Goal: Navigation & Orientation: Find specific page/section

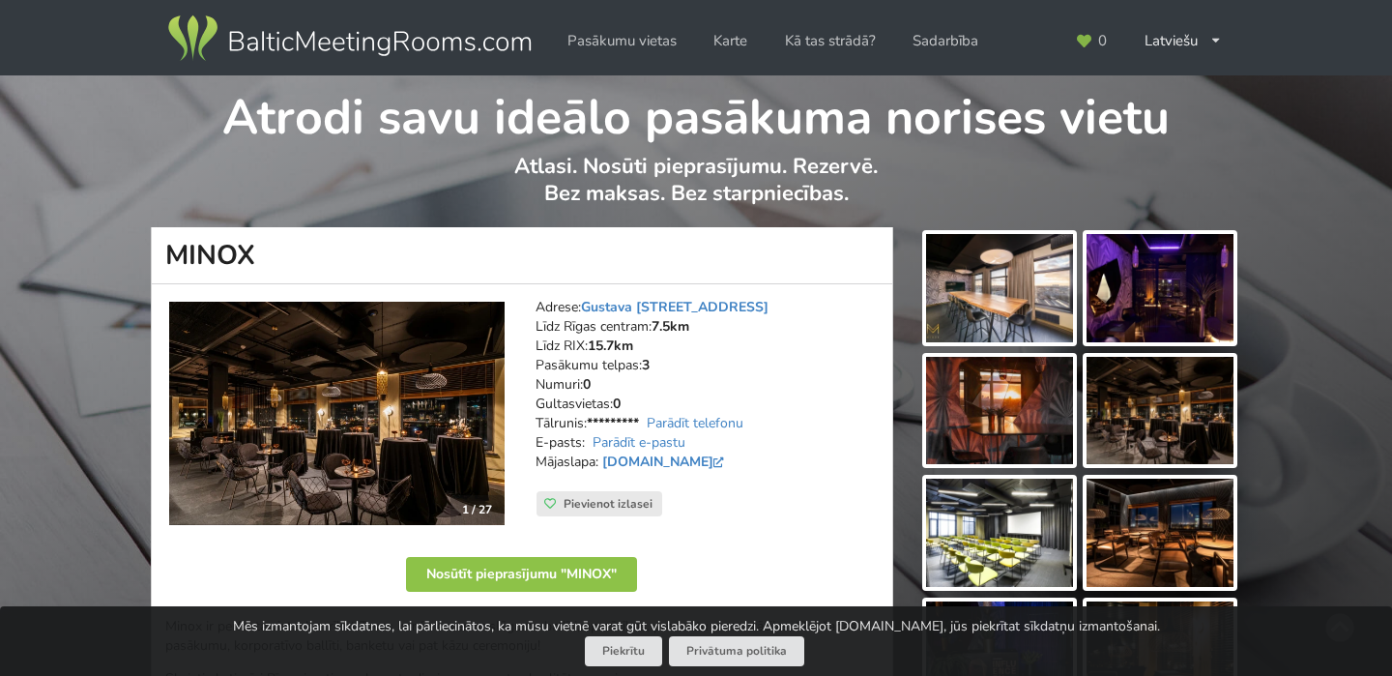
click at [403, 43] on img at bounding box center [349, 39] width 370 height 54
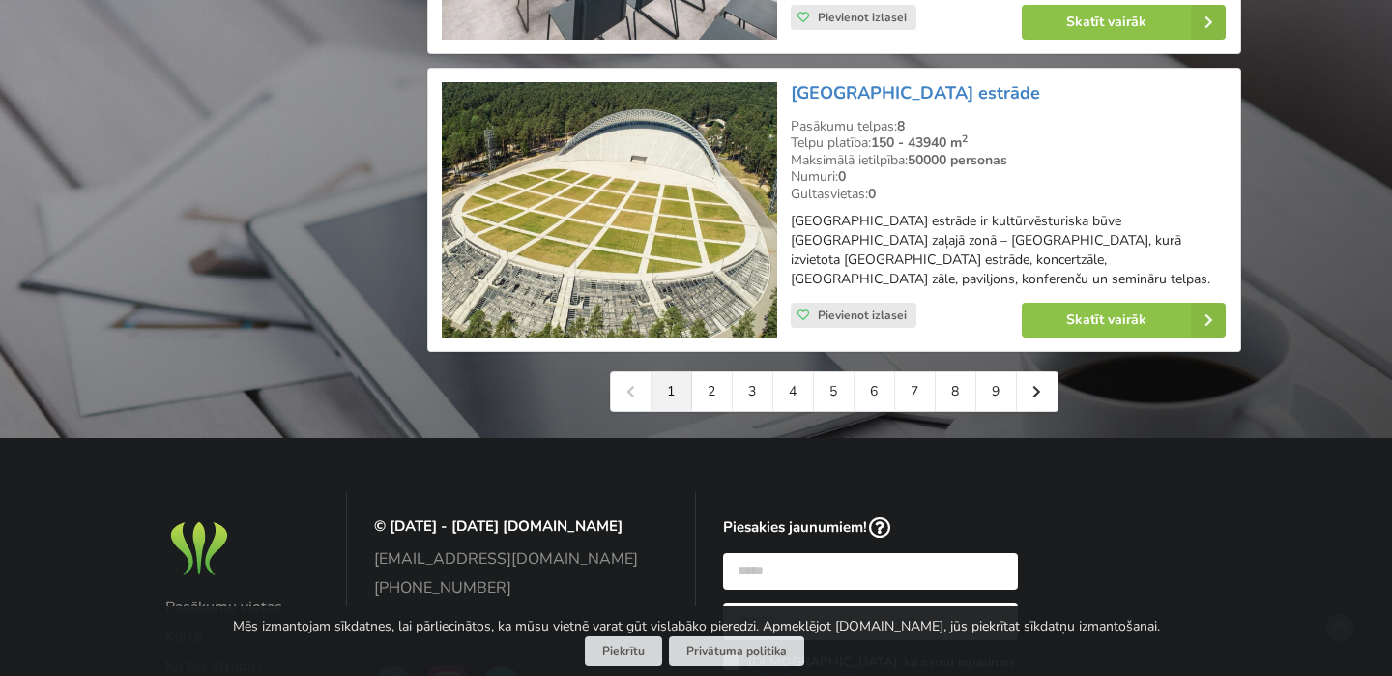
scroll to position [4510, 0]
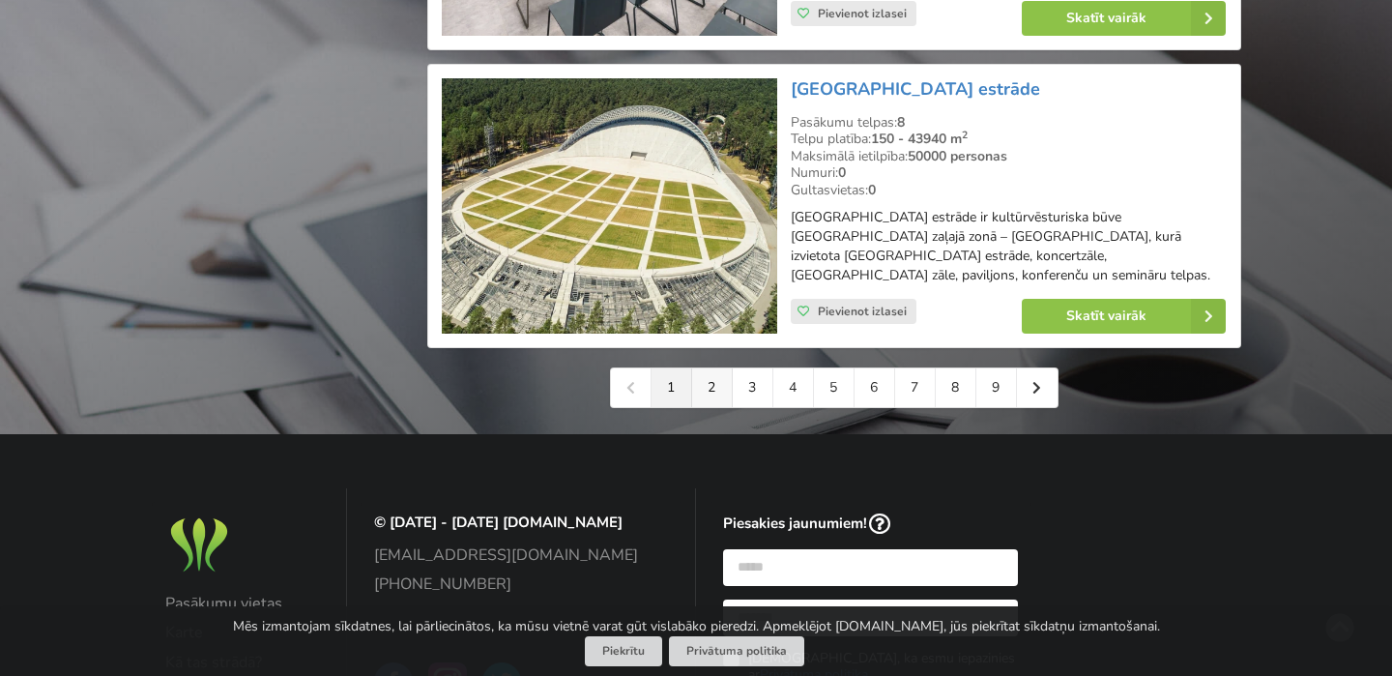
click at [717, 392] on link "2" at bounding box center [712, 387] width 41 height 39
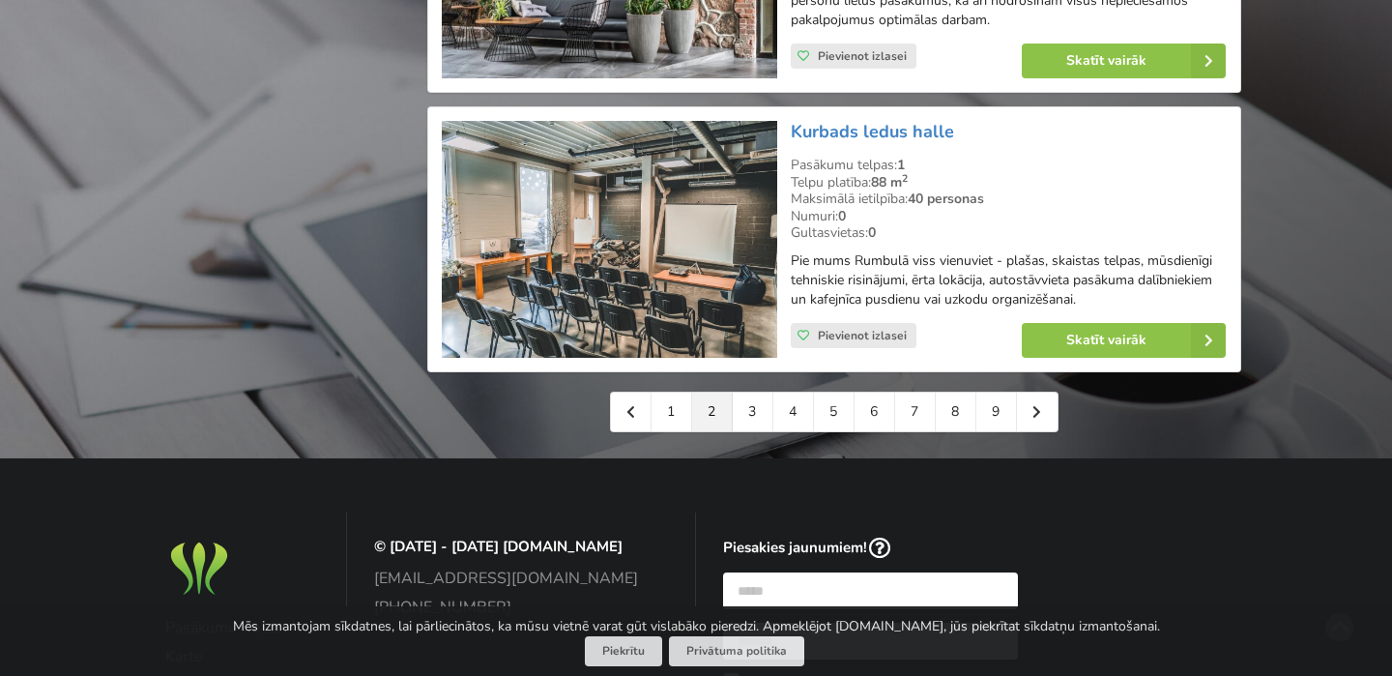
scroll to position [4519, 0]
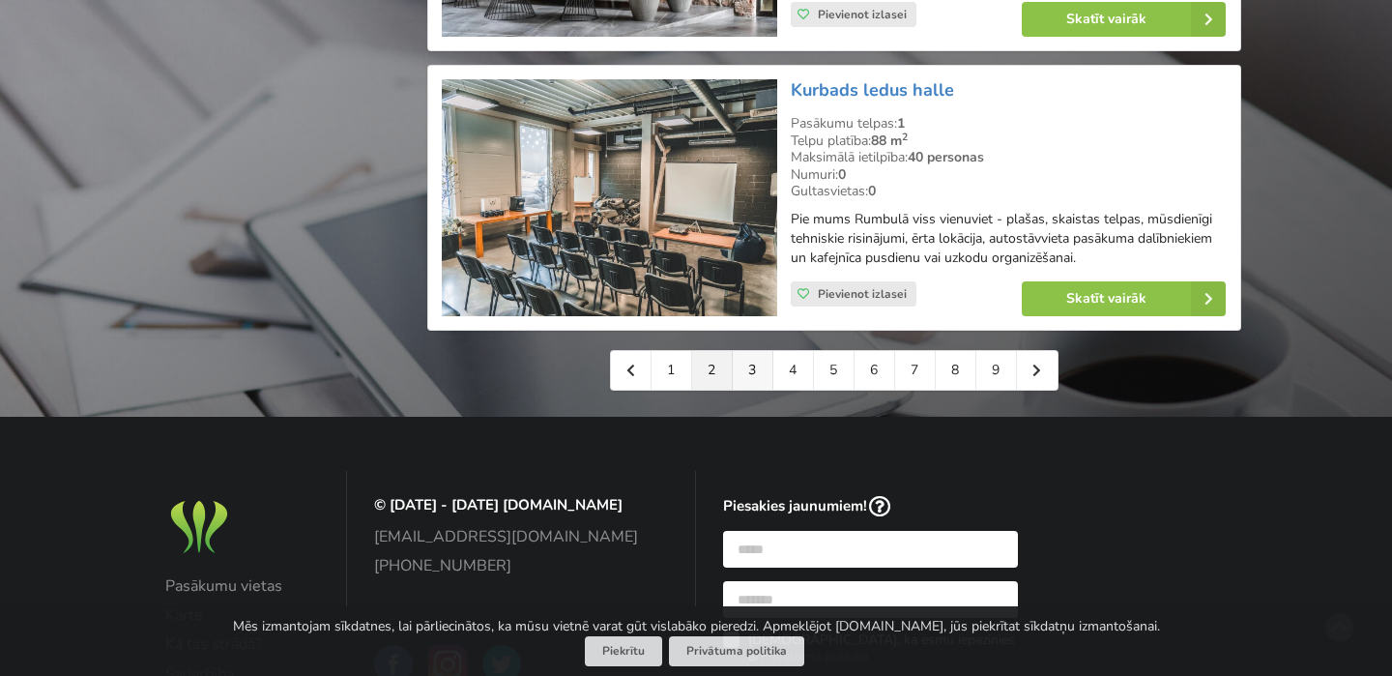
click at [747, 351] on link "3" at bounding box center [753, 370] width 41 height 39
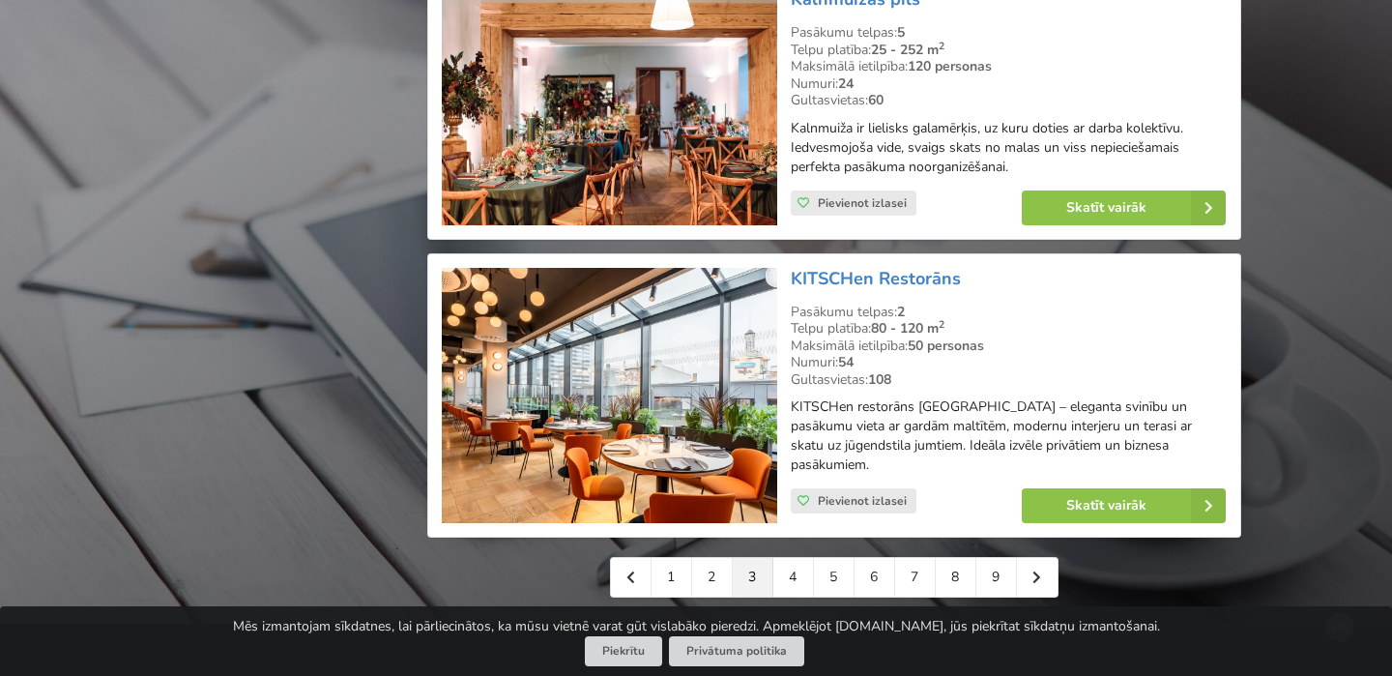
scroll to position [4573, 0]
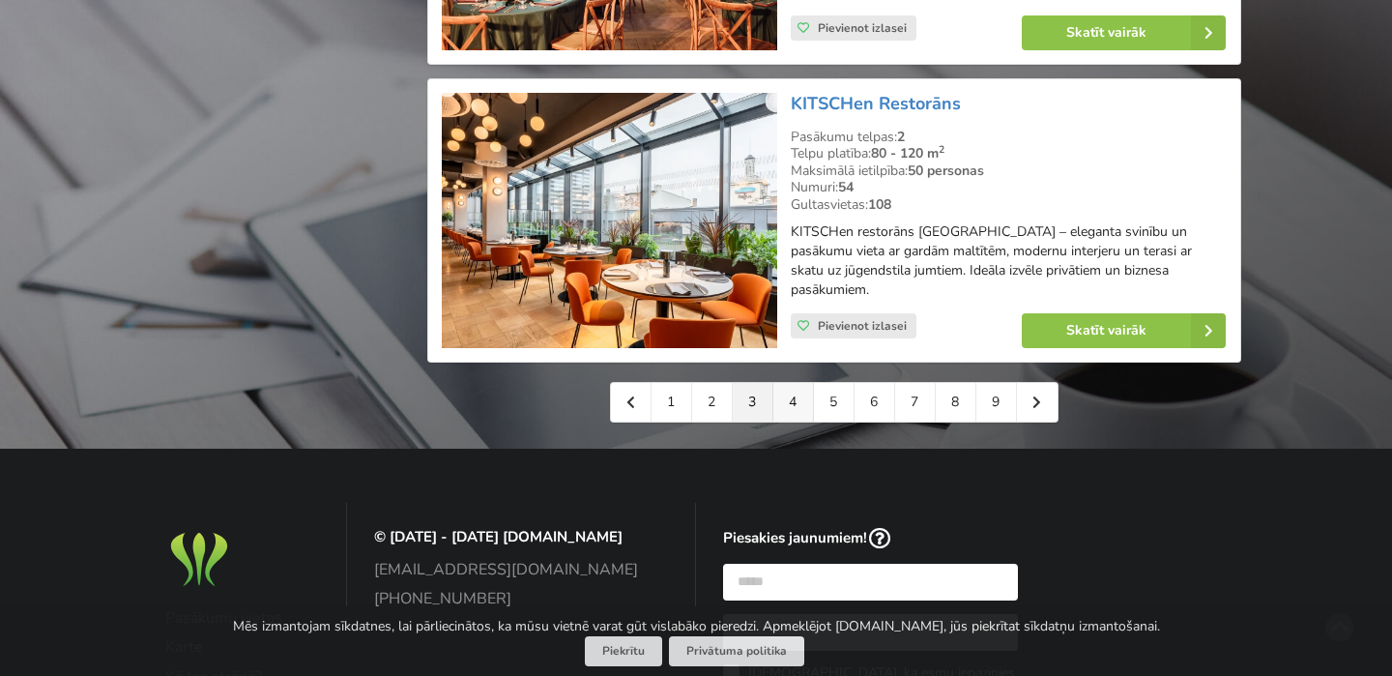
click at [783, 383] on link "4" at bounding box center [794, 402] width 41 height 39
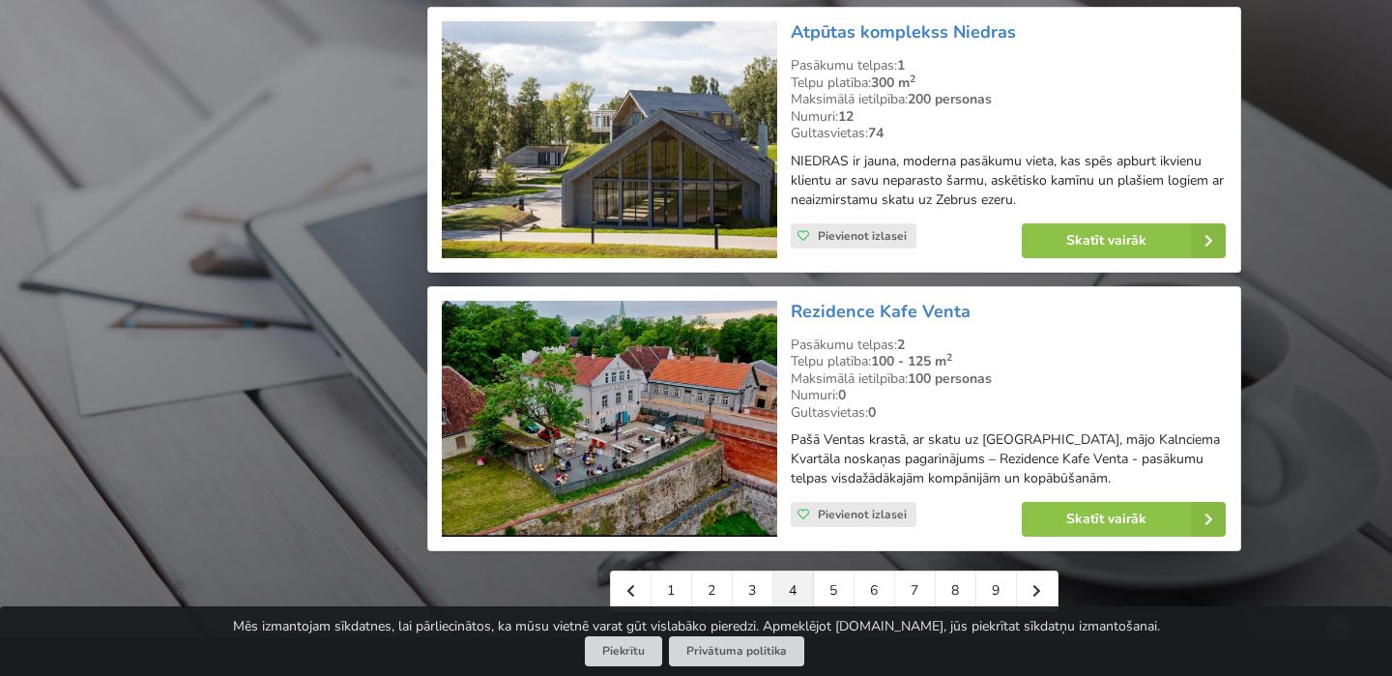
scroll to position [4247, 0]
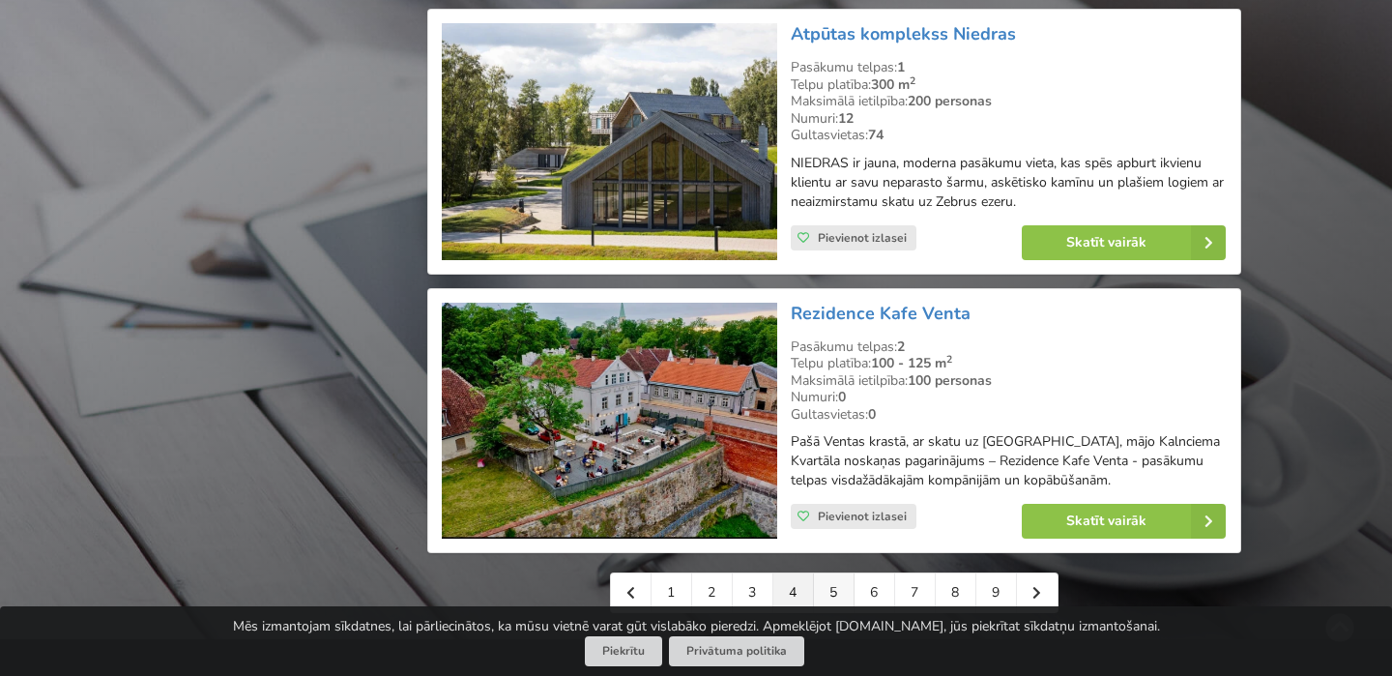
click at [831, 586] on link "5" at bounding box center [834, 592] width 41 height 39
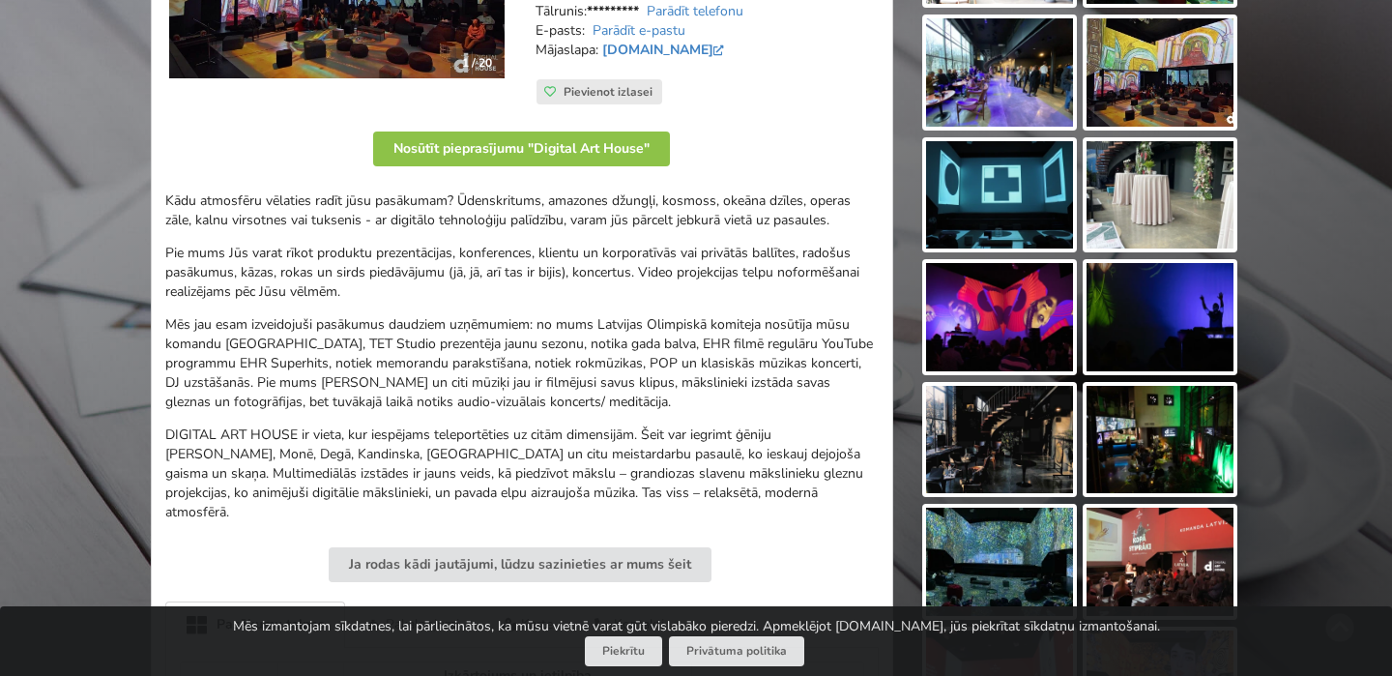
scroll to position [467, 0]
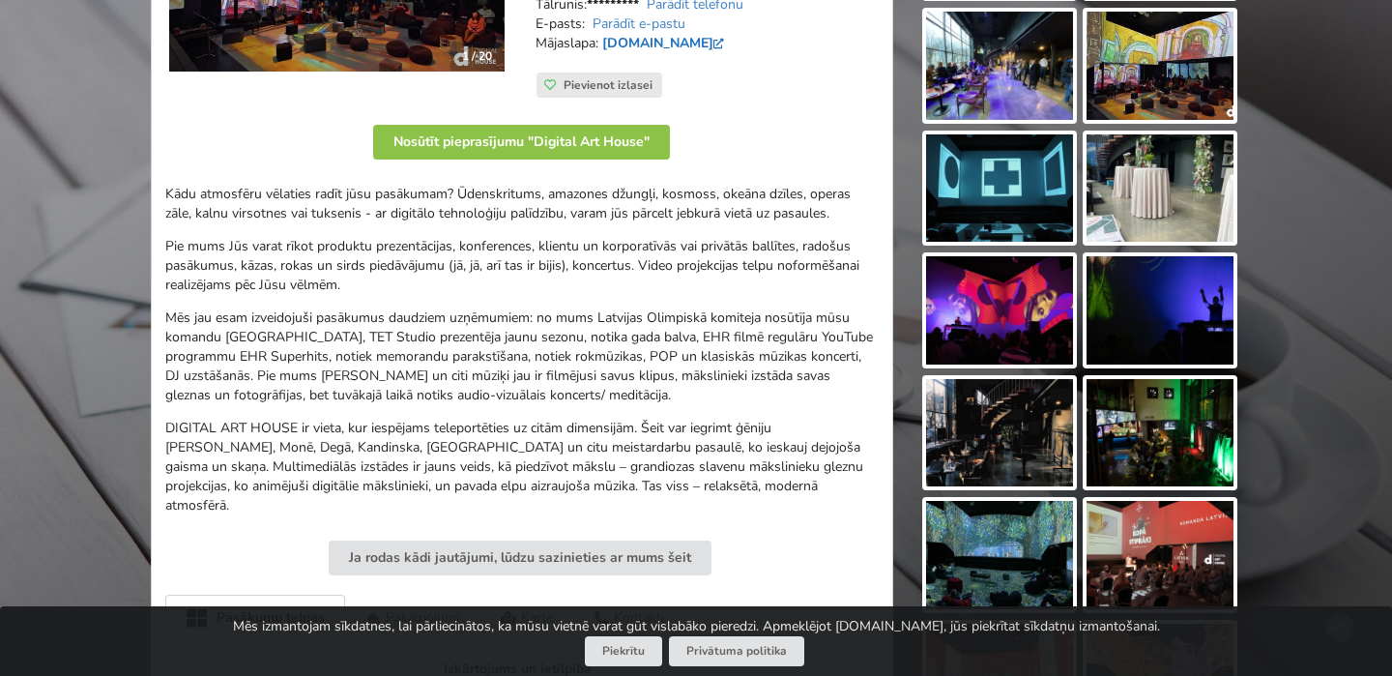
click at [672, 46] on link "digitalarthouse.eu" at bounding box center [665, 43] width 127 height 18
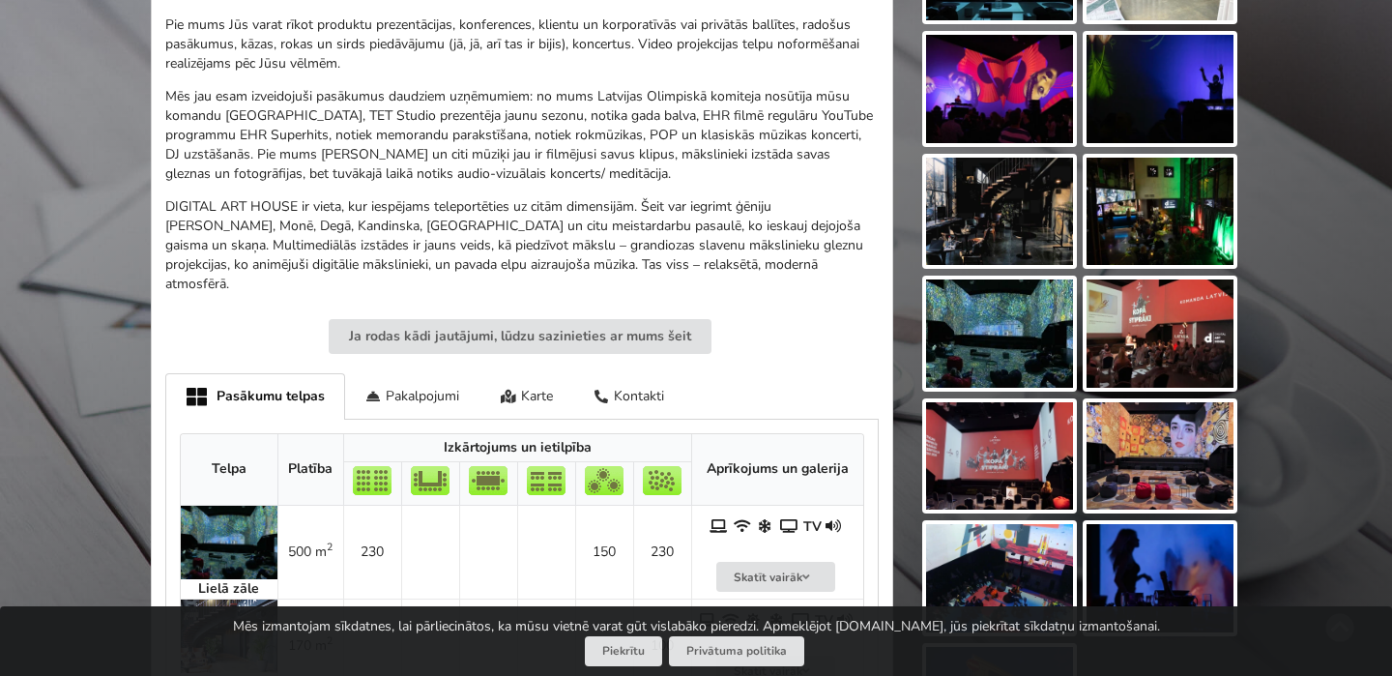
scroll to position [681, 0]
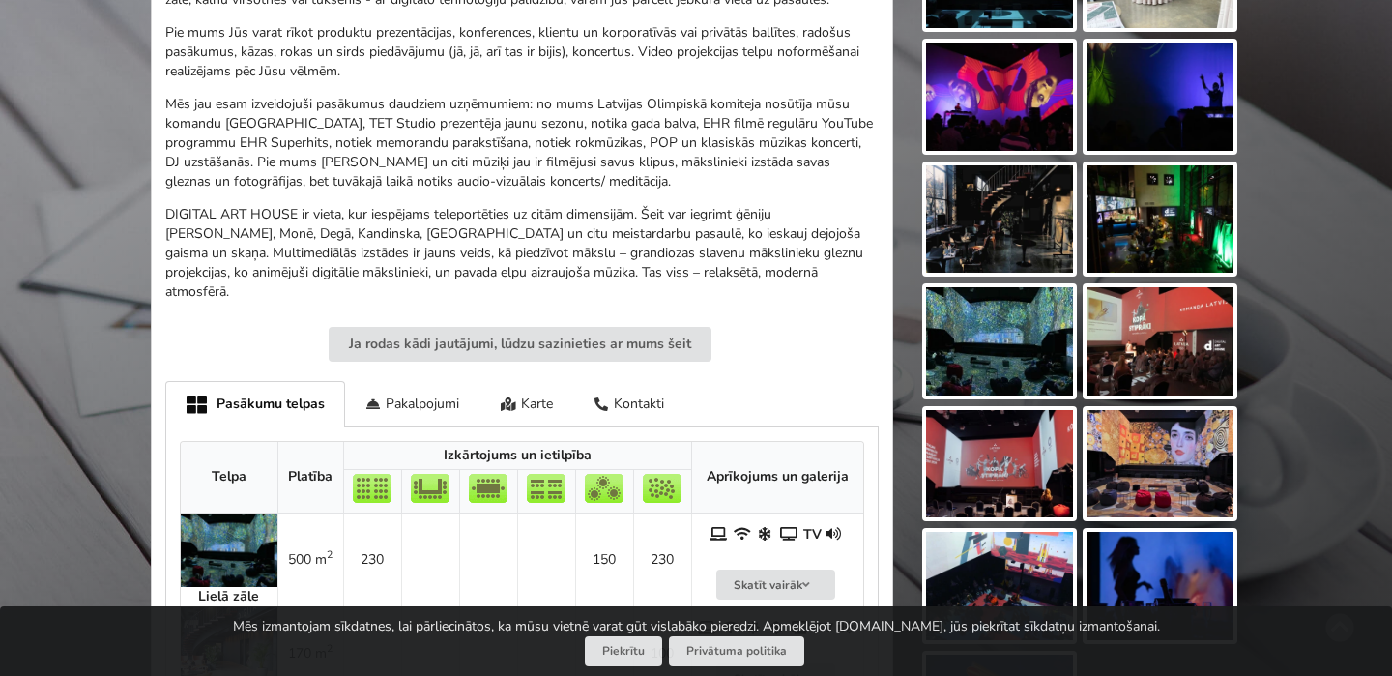
click at [1009, 212] on img at bounding box center [999, 219] width 147 height 108
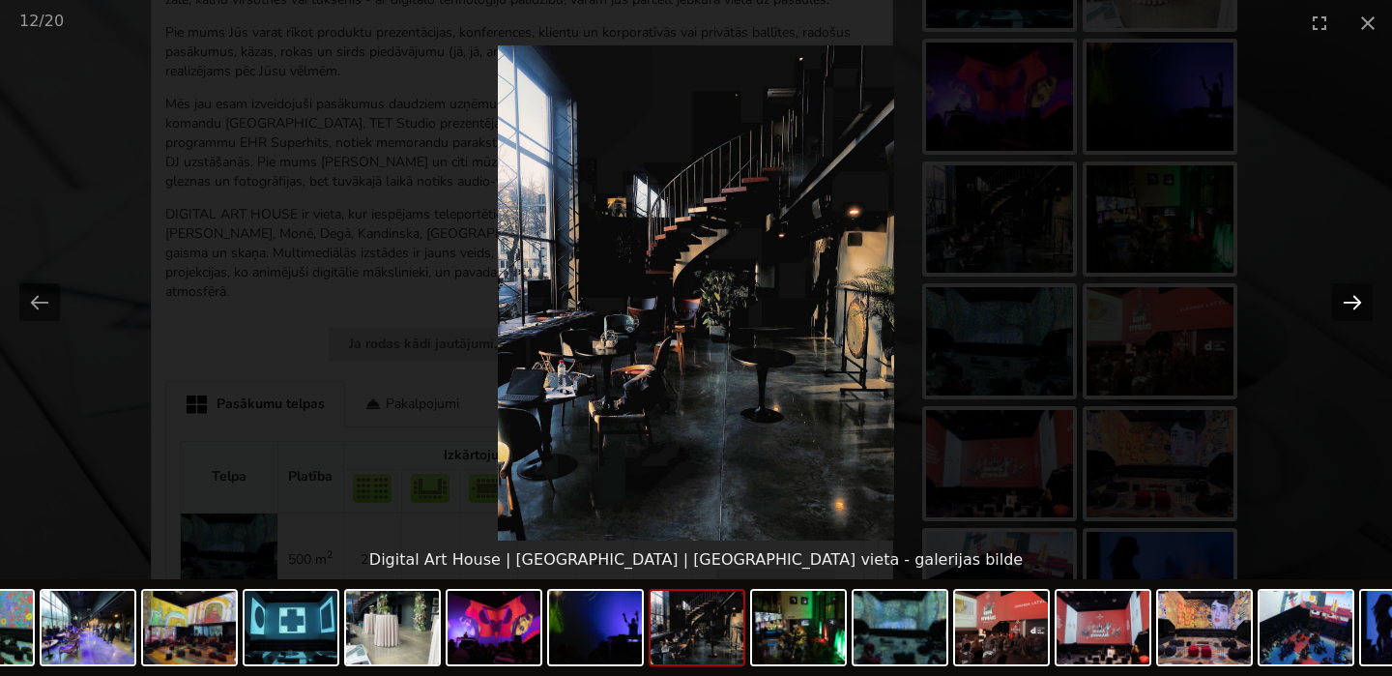
click at [1355, 304] on button "Next slide" at bounding box center [1353, 302] width 41 height 38
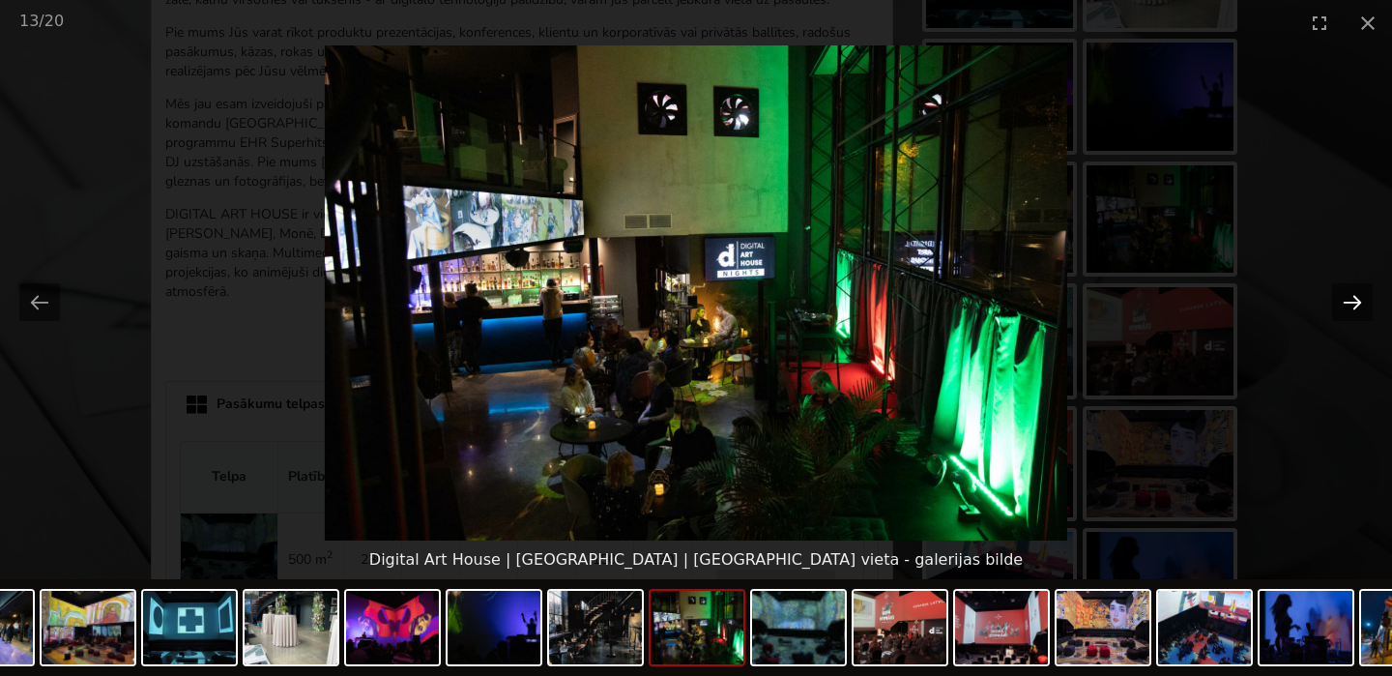
click at [1355, 305] on button "Next slide" at bounding box center [1353, 302] width 41 height 38
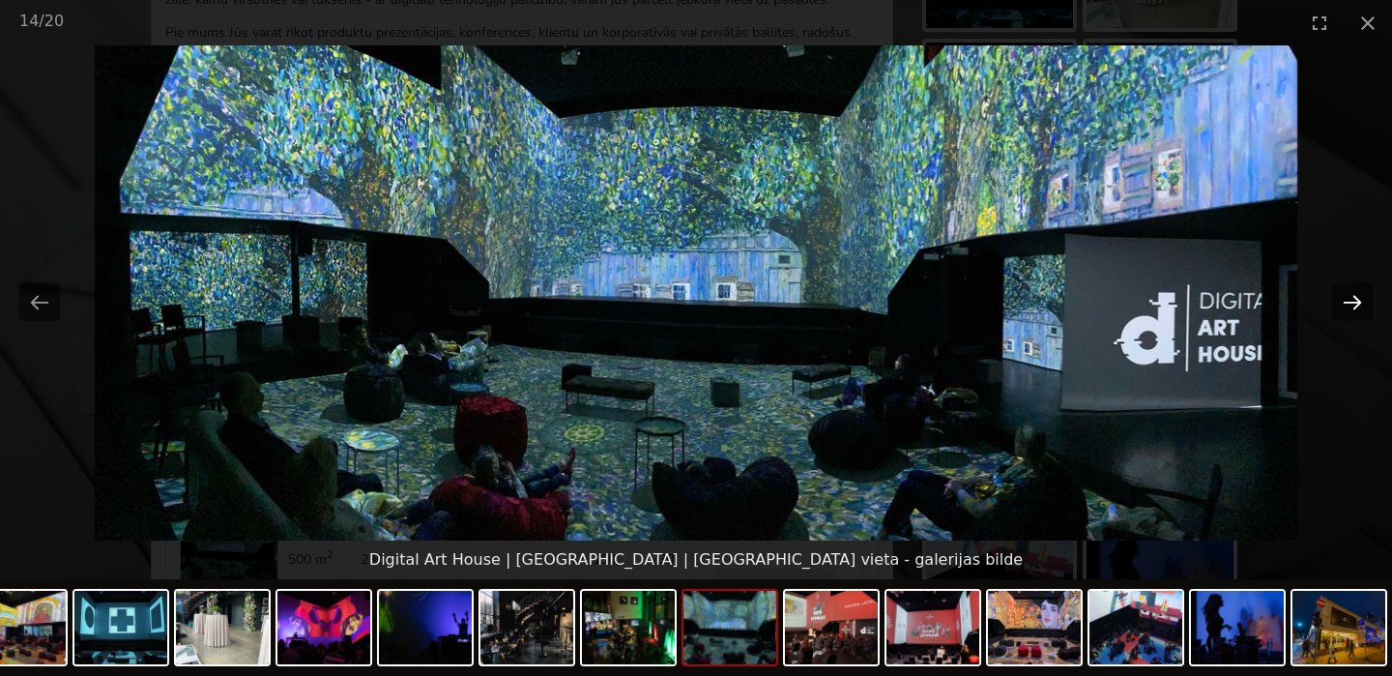
click at [1355, 305] on button "Next slide" at bounding box center [1353, 302] width 41 height 38
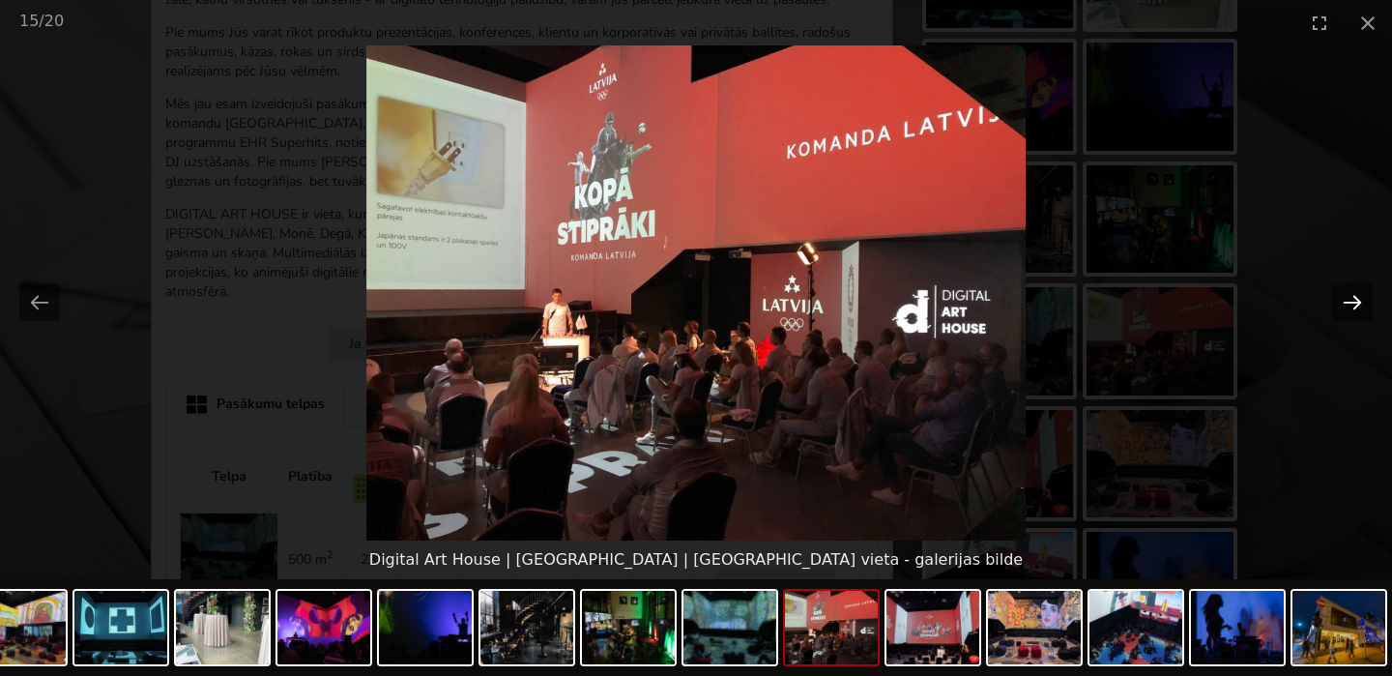
click at [1355, 305] on button "Next slide" at bounding box center [1353, 302] width 41 height 38
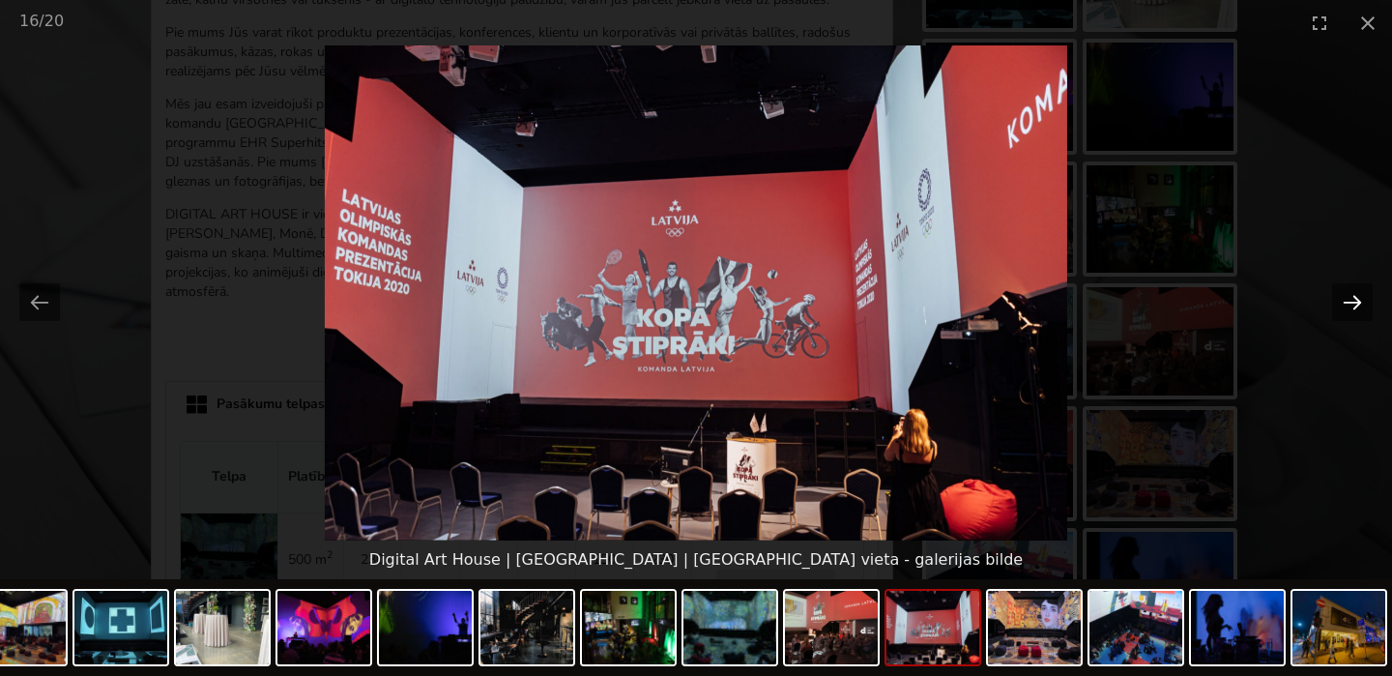
click at [1355, 305] on button "Next slide" at bounding box center [1353, 302] width 41 height 38
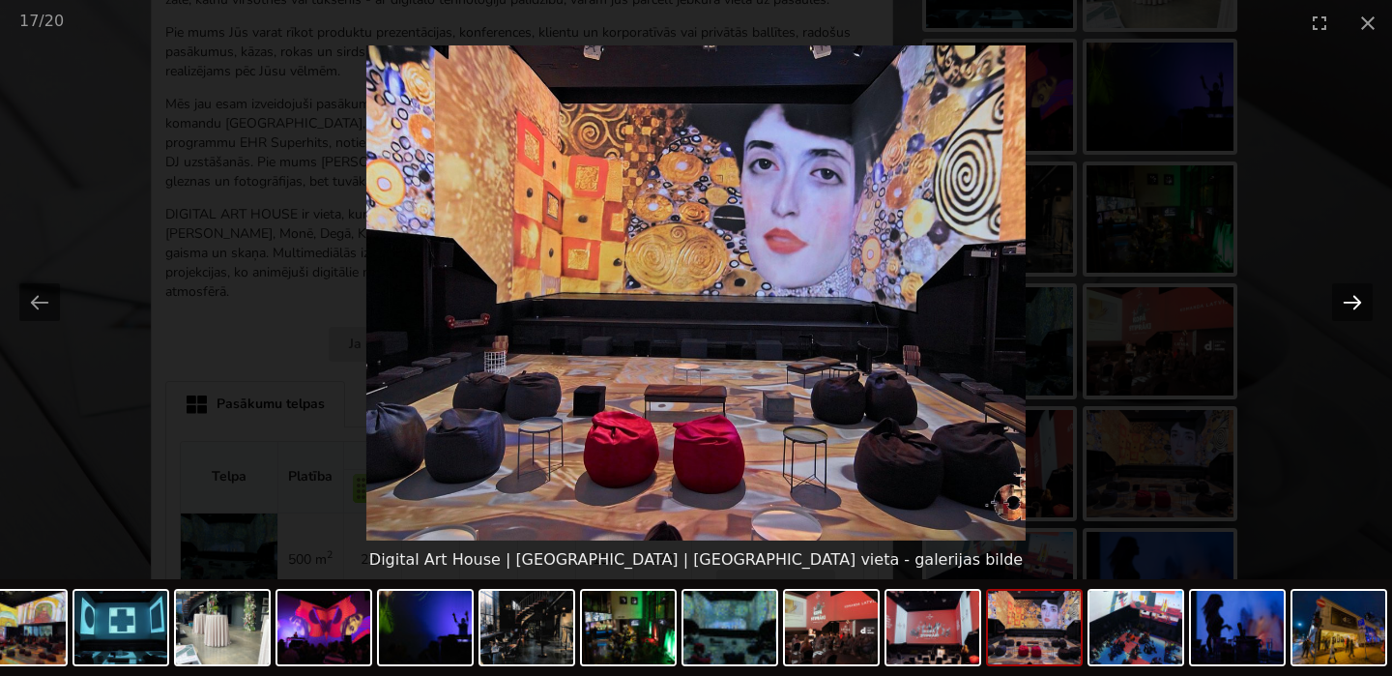
click at [1355, 305] on button "Next slide" at bounding box center [1353, 302] width 41 height 38
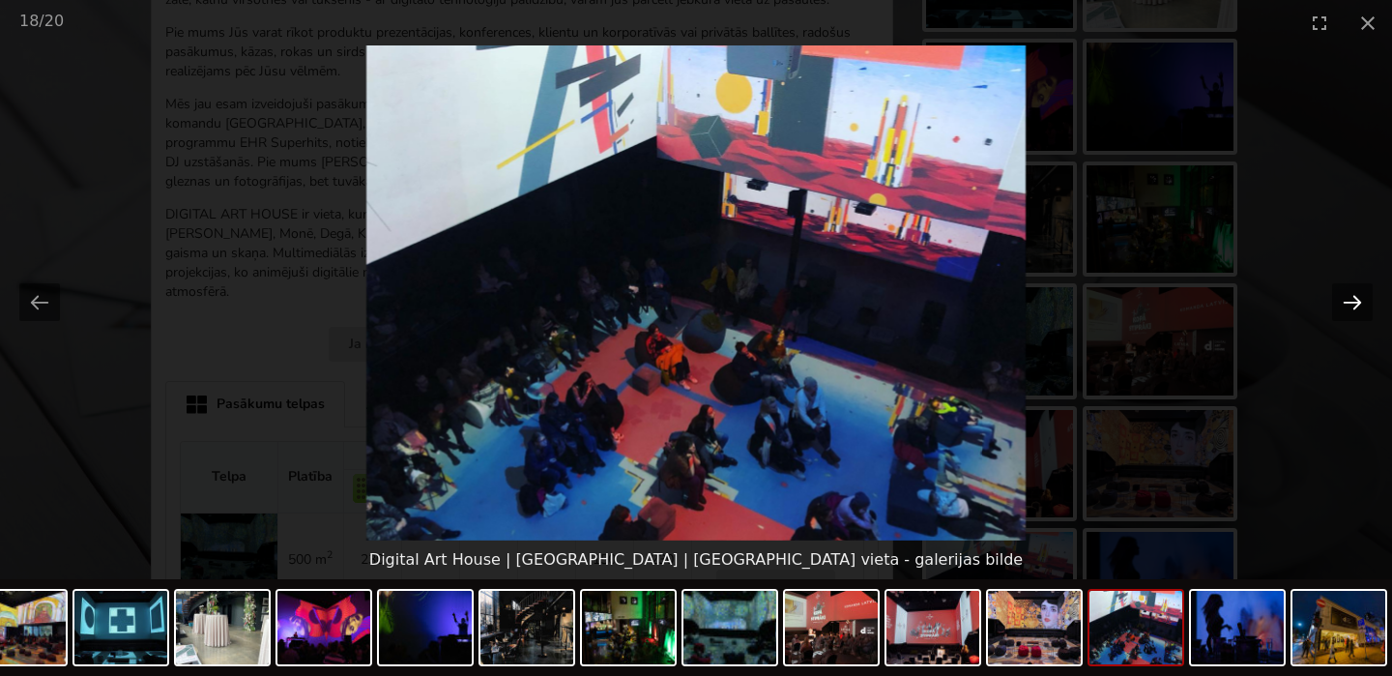
click at [1355, 305] on button "Next slide" at bounding box center [1353, 302] width 41 height 38
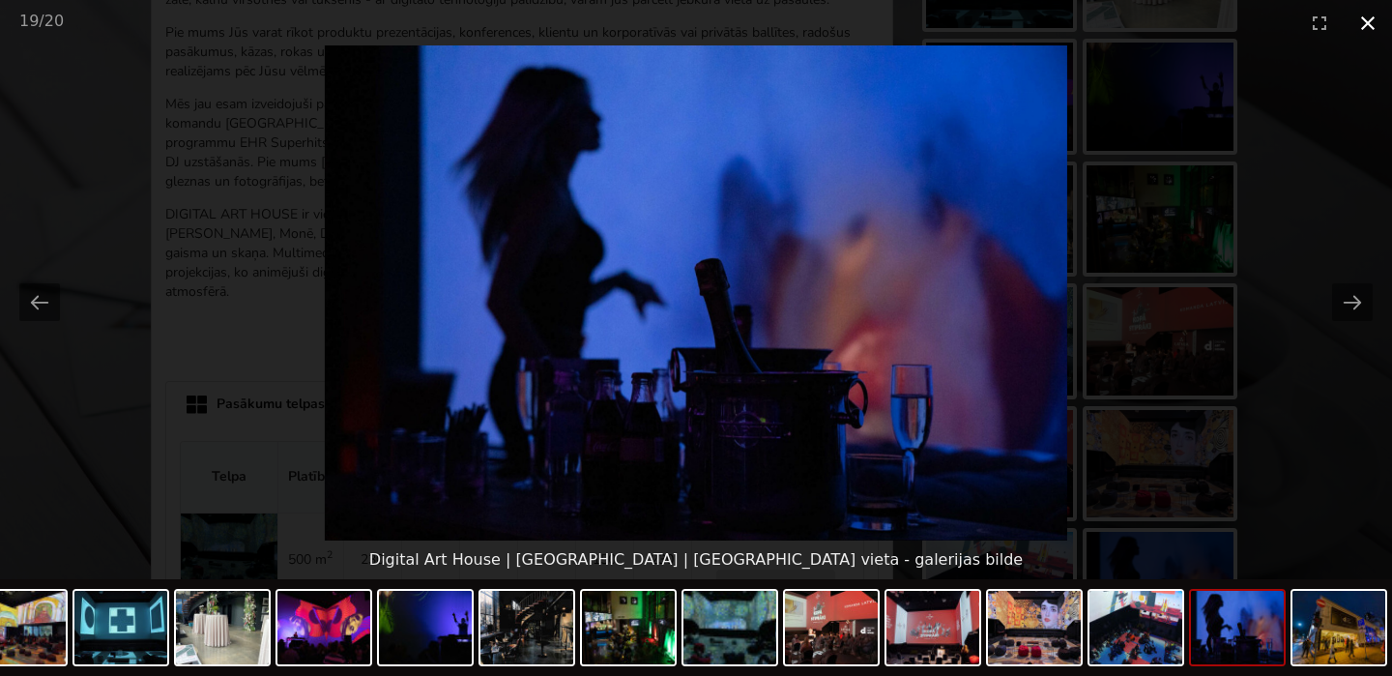
click at [1370, 23] on button "Close gallery" at bounding box center [1368, 22] width 48 height 45
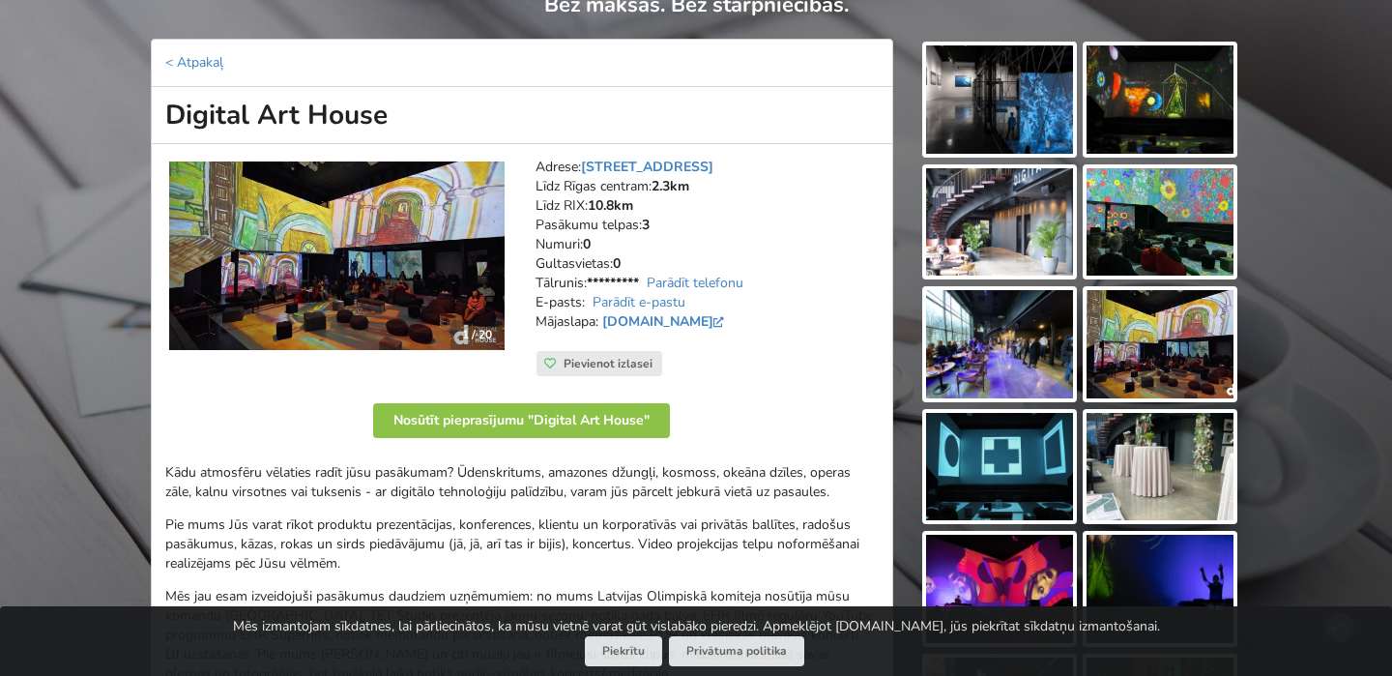
scroll to position [182, 0]
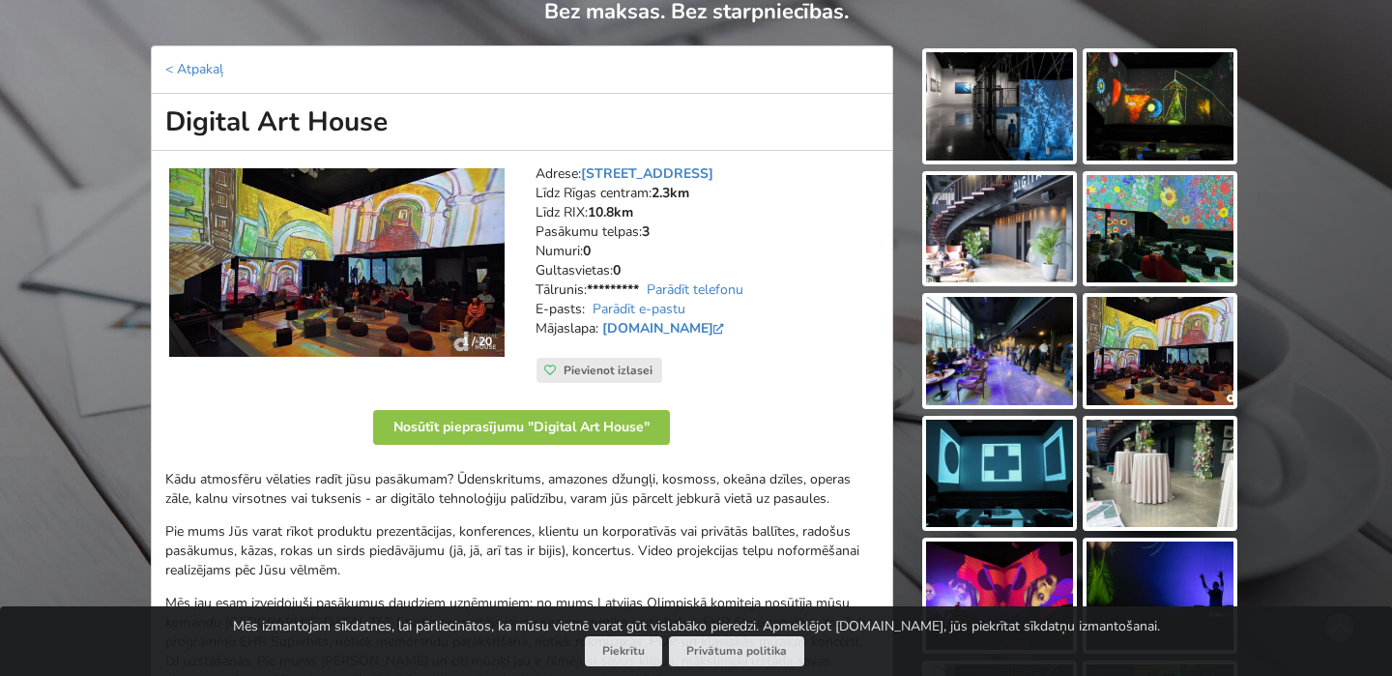
click at [1002, 352] on img at bounding box center [999, 351] width 147 height 108
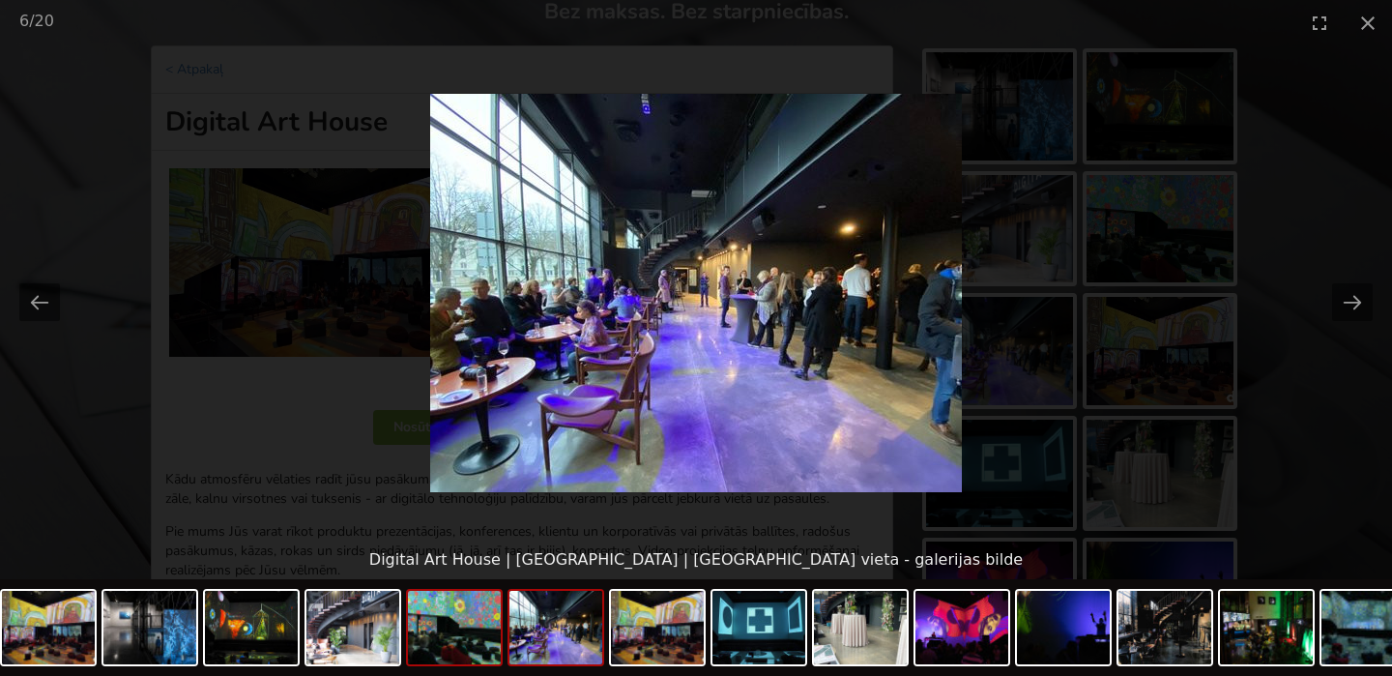
click at [454, 641] on img at bounding box center [454, 627] width 93 height 73
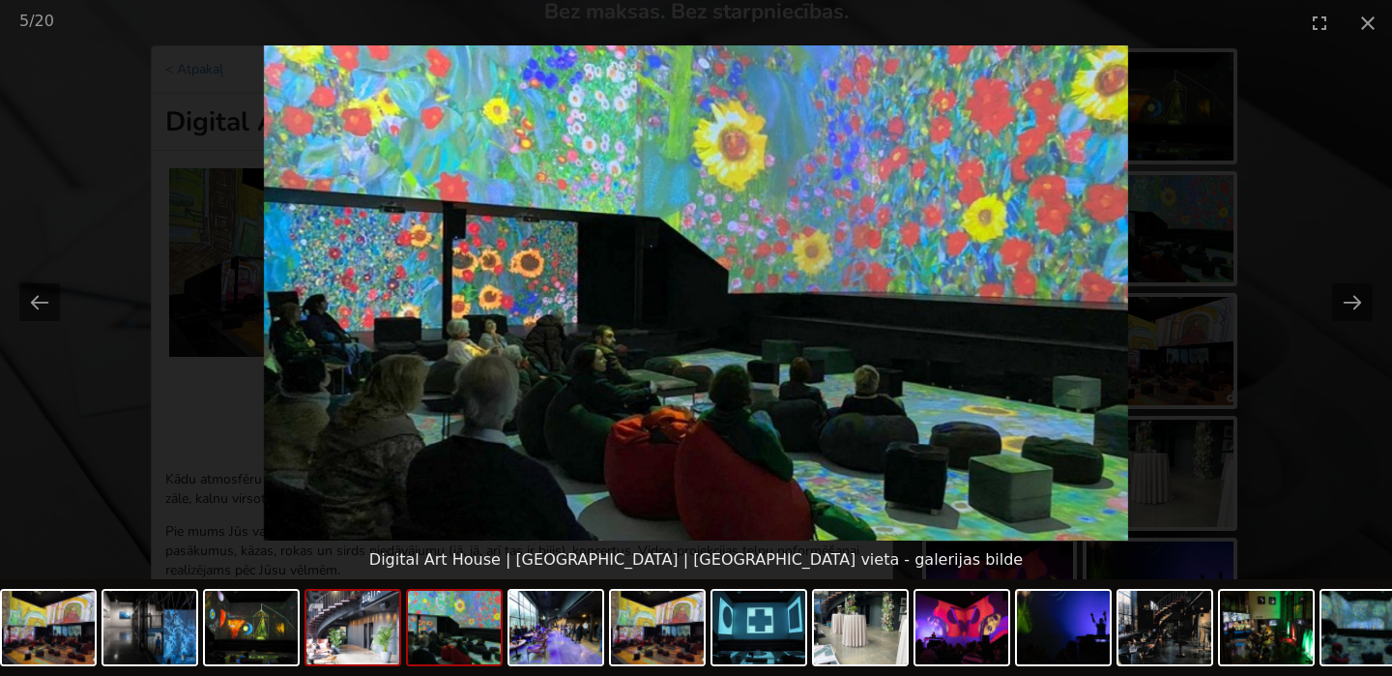
click at [360, 641] on img at bounding box center [353, 627] width 93 height 73
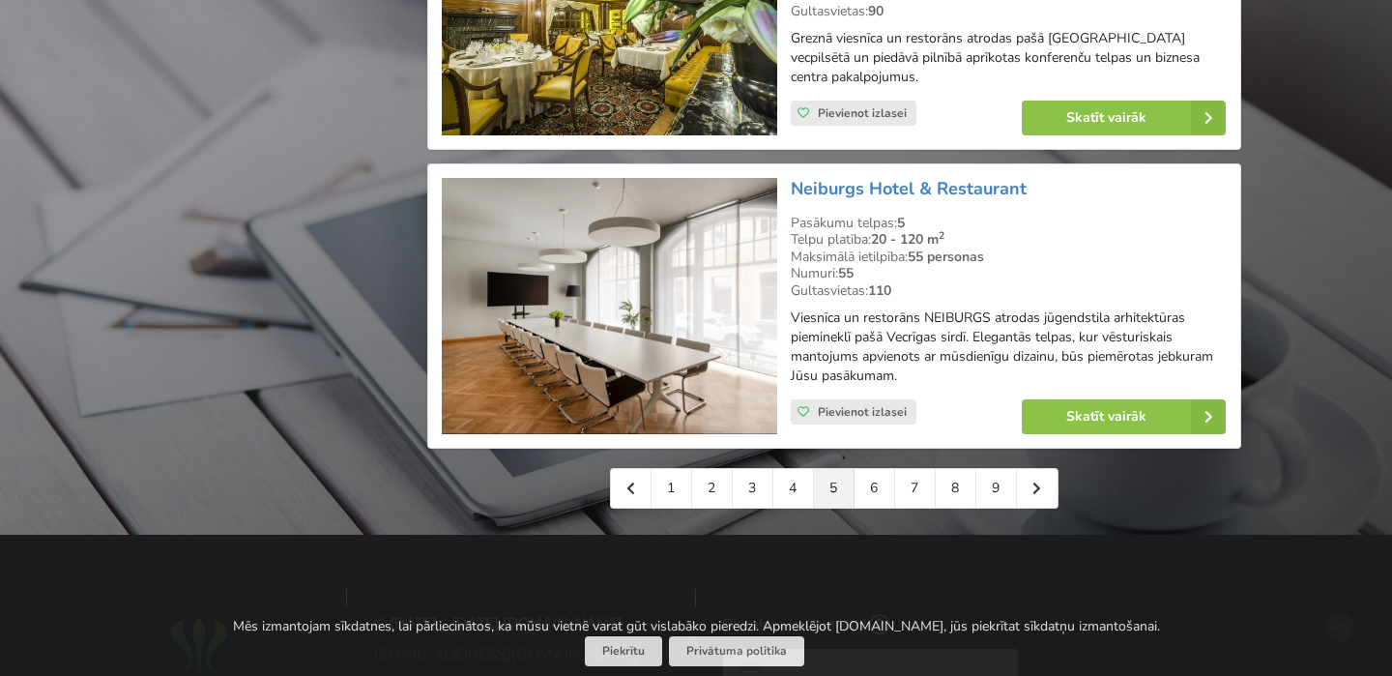
scroll to position [4308, 0]
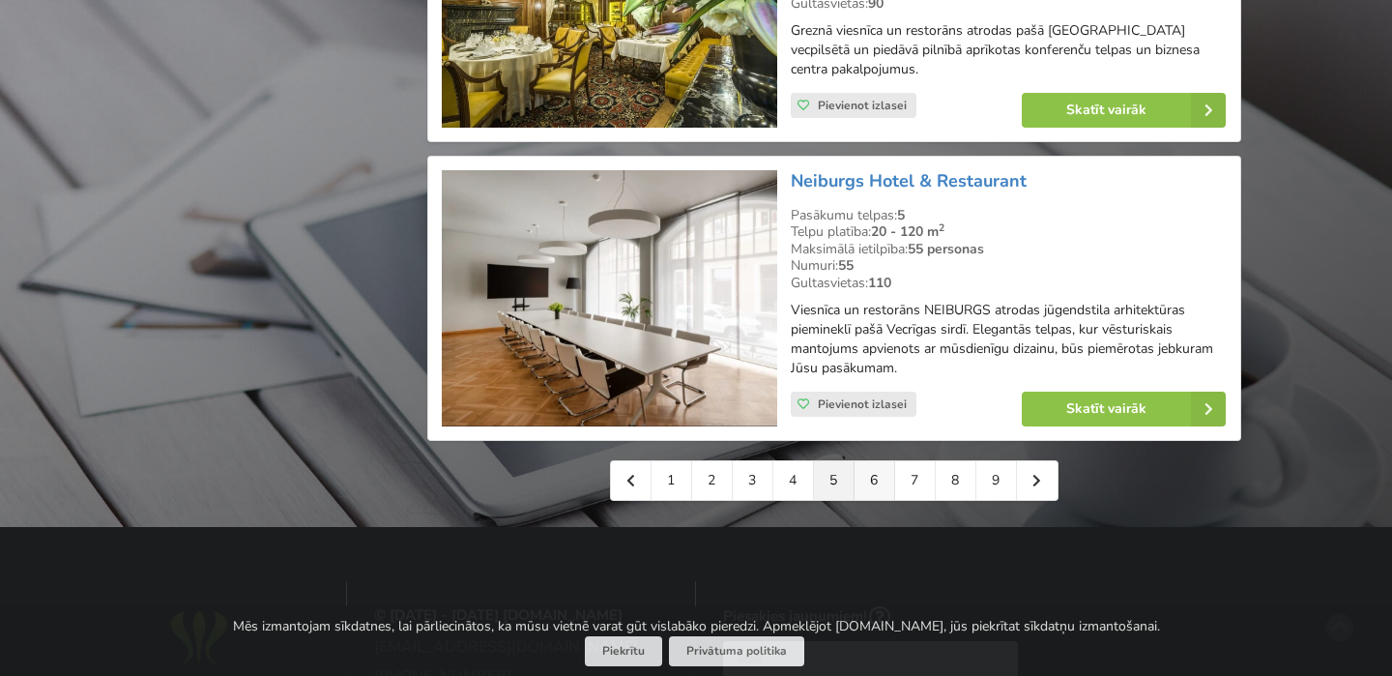
click at [864, 468] on link "6" at bounding box center [875, 480] width 41 height 39
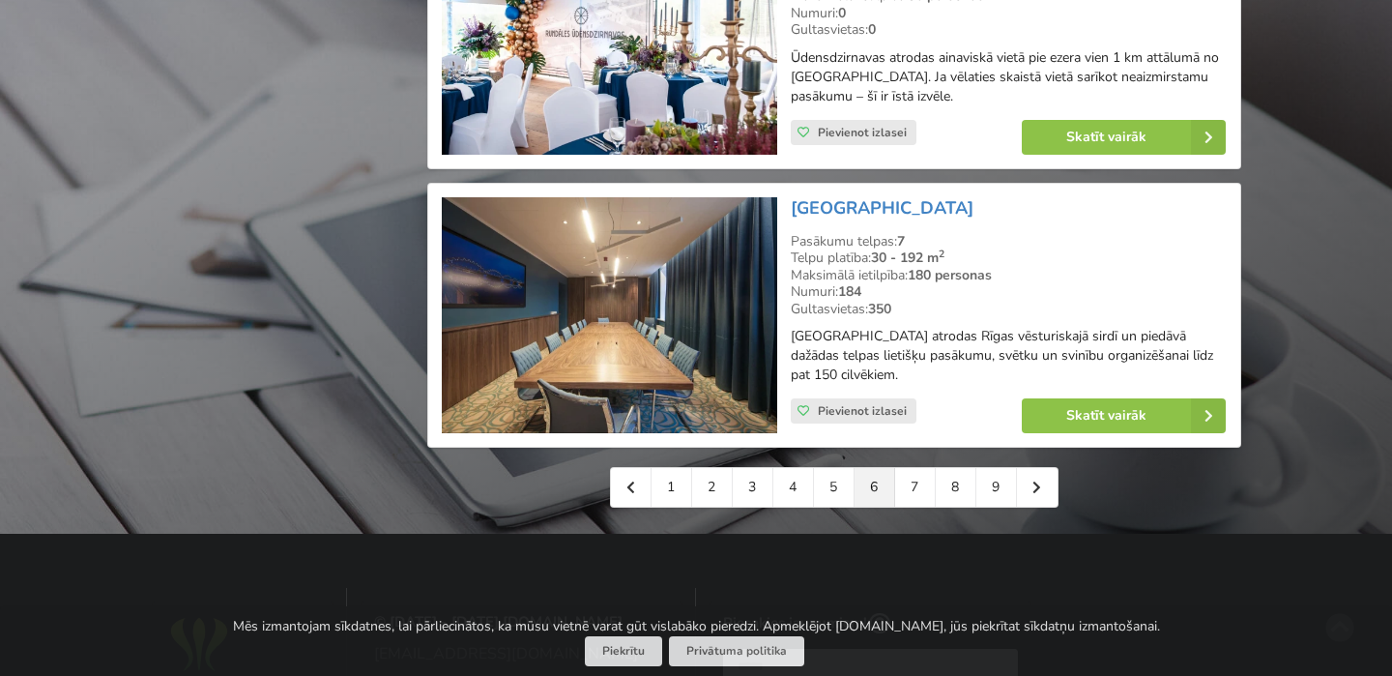
scroll to position [4388, 0]
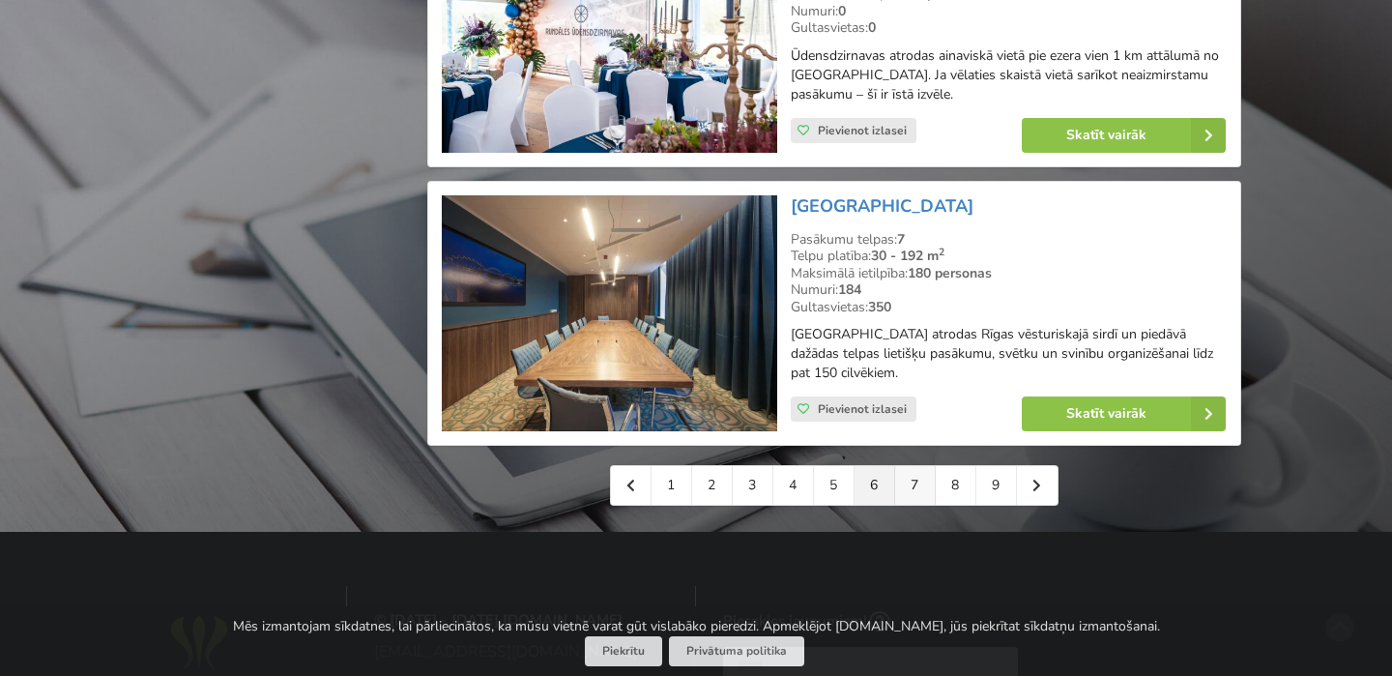
click at [910, 466] on link "7" at bounding box center [915, 485] width 41 height 39
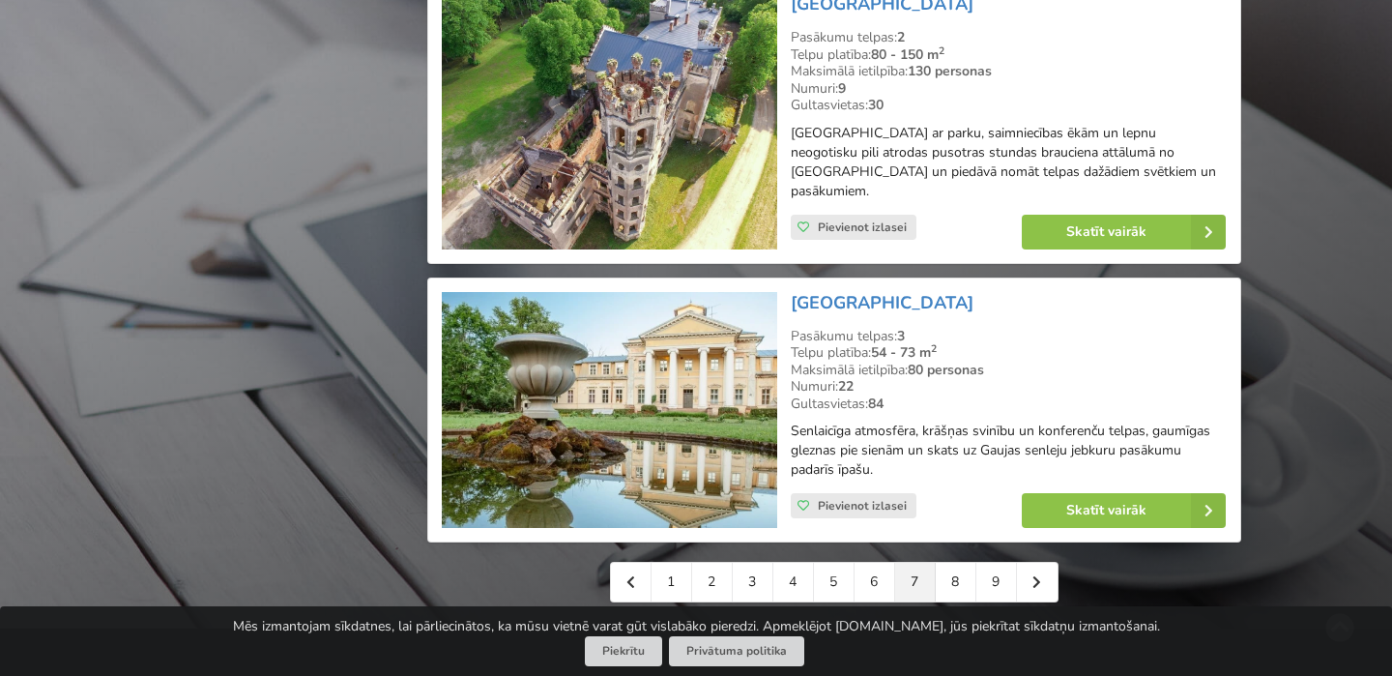
scroll to position [4361, 0]
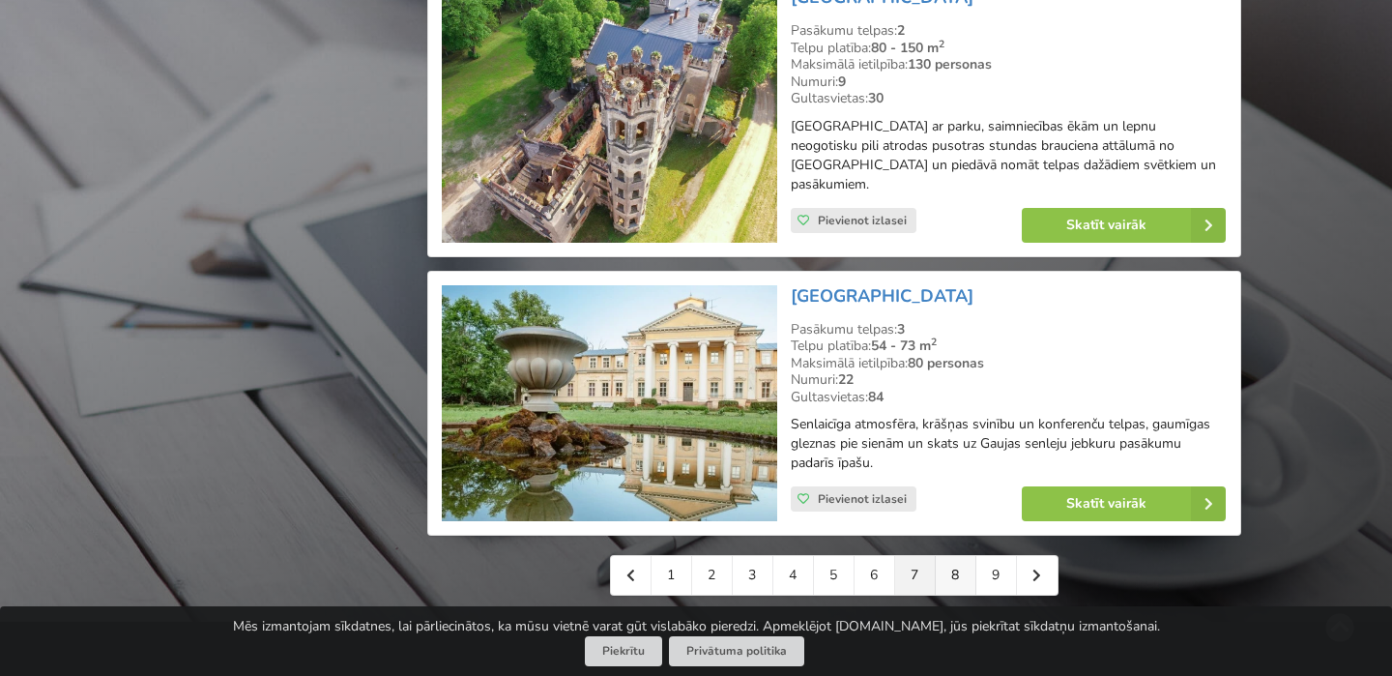
click at [950, 556] on link "8" at bounding box center [956, 575] width 41 height 39
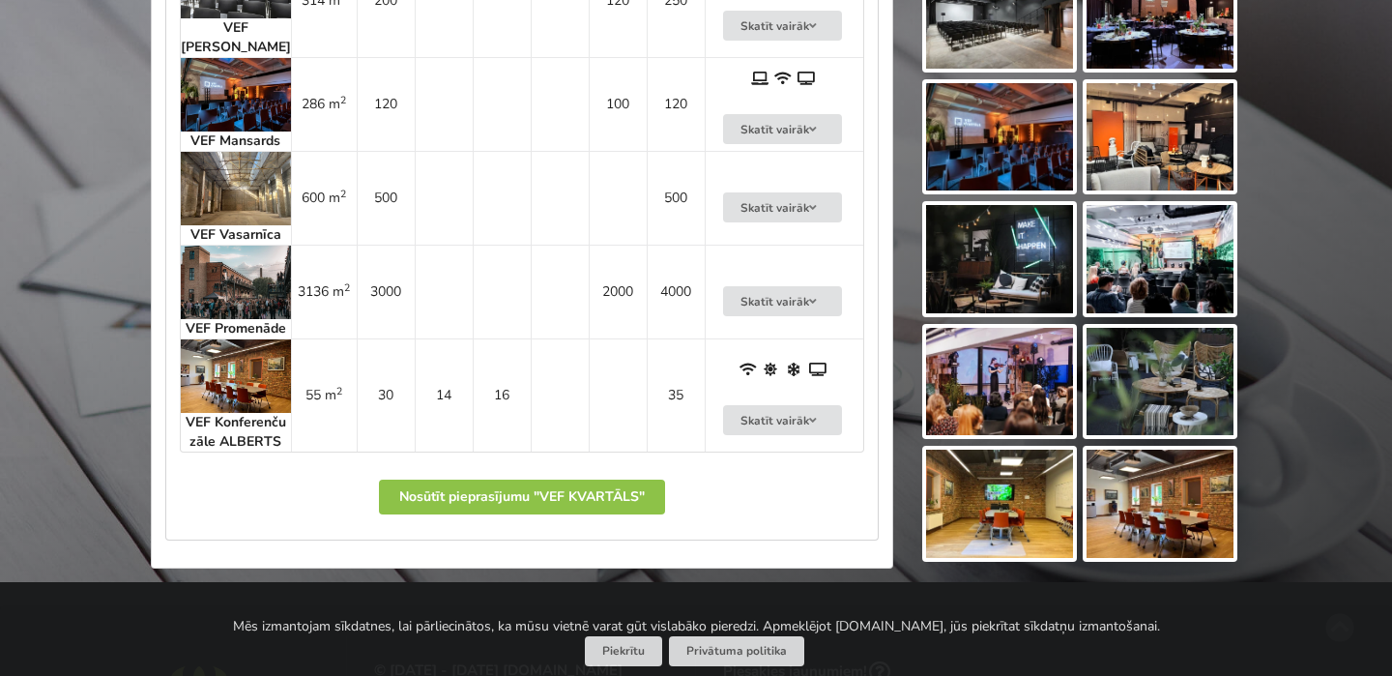
scroll to position [1098, 0]
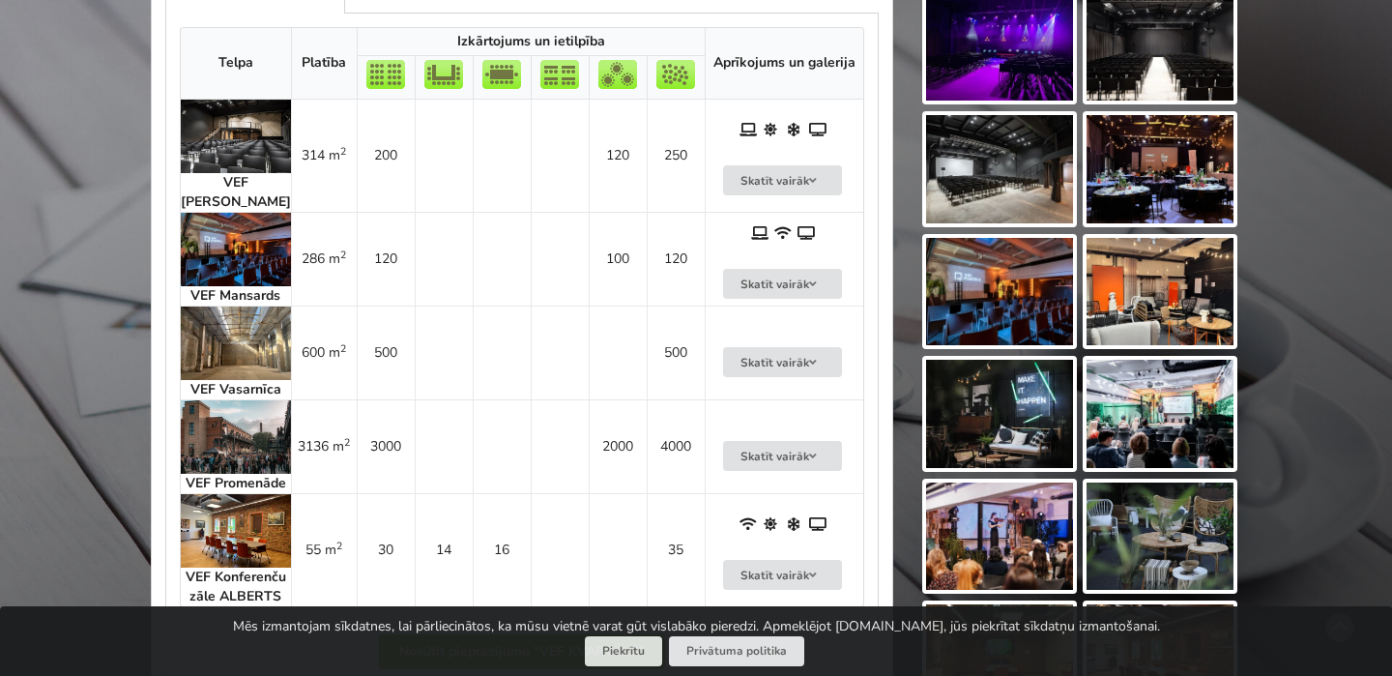
click at [229, 235] on img at bounding box center [236, 249] width 110 height 73
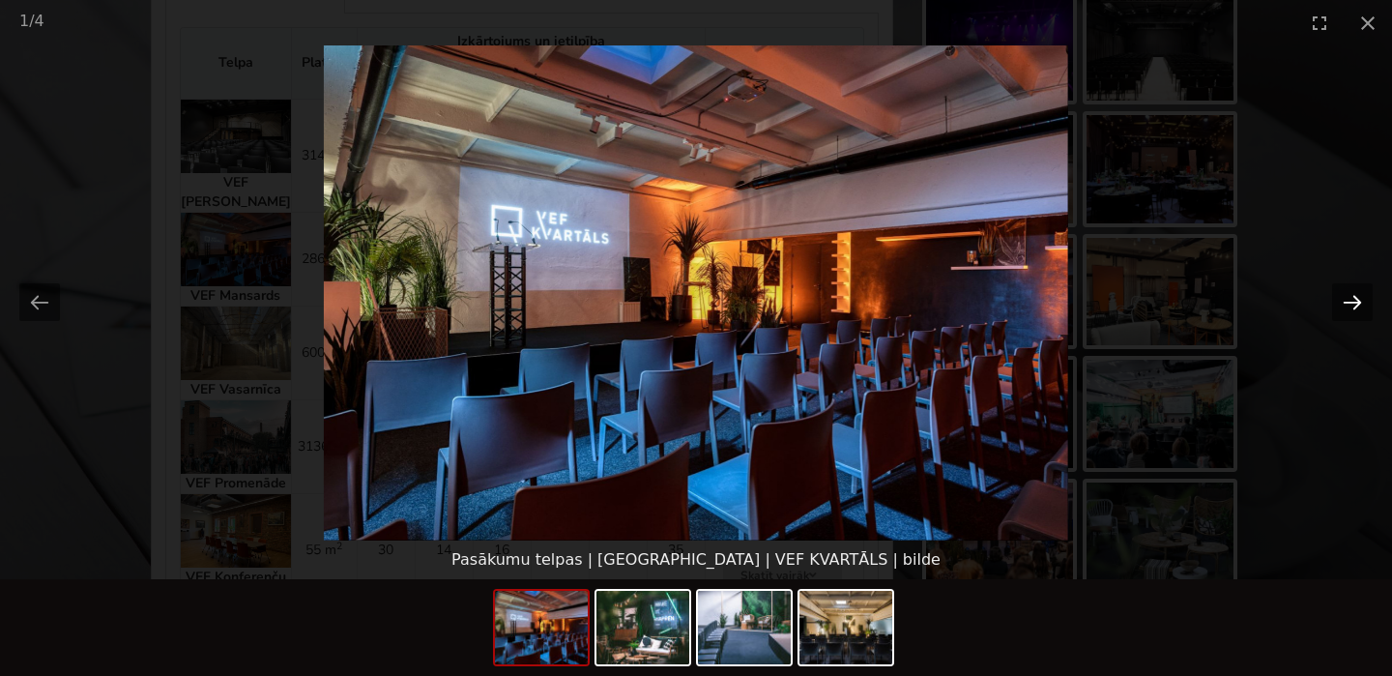
click at [1345, 304] on button "Next slide" at bounding box center [1353, 302] width 41 height 38
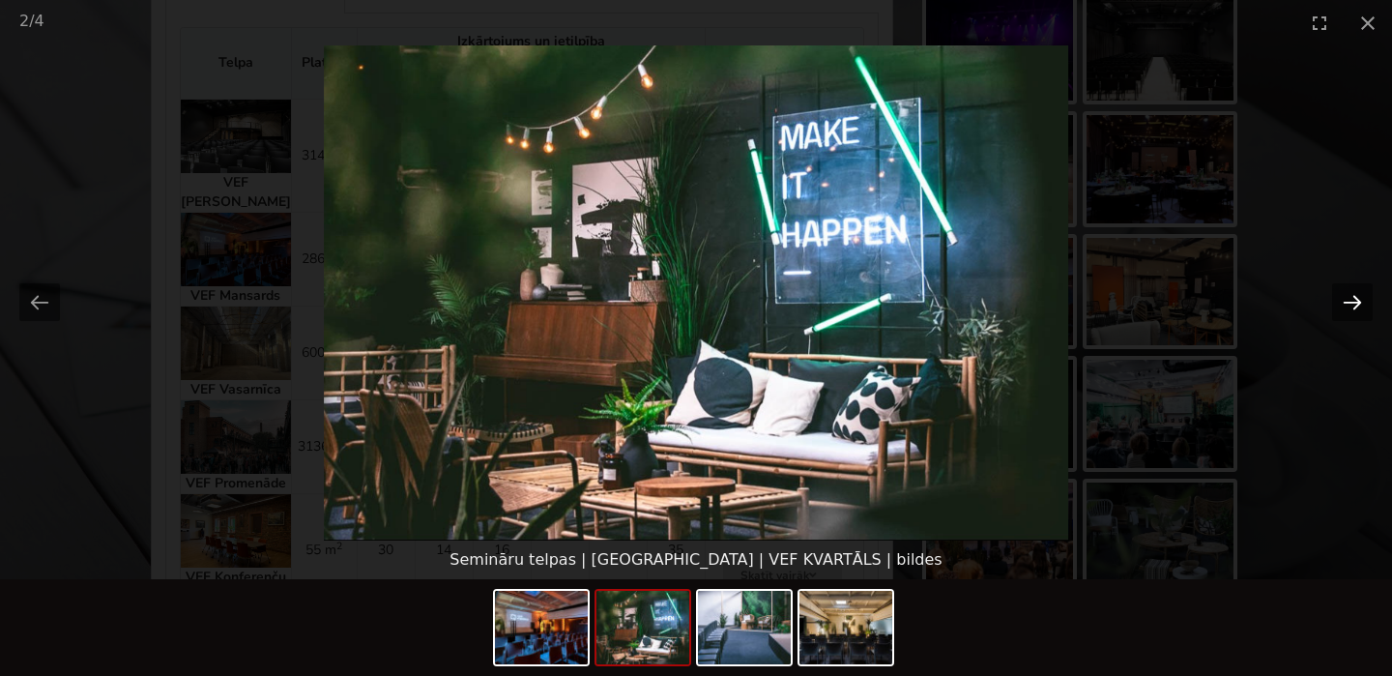
click at [1345, 304] on button "Next slide" at bounding box center [1353, 302] width 41 height 38
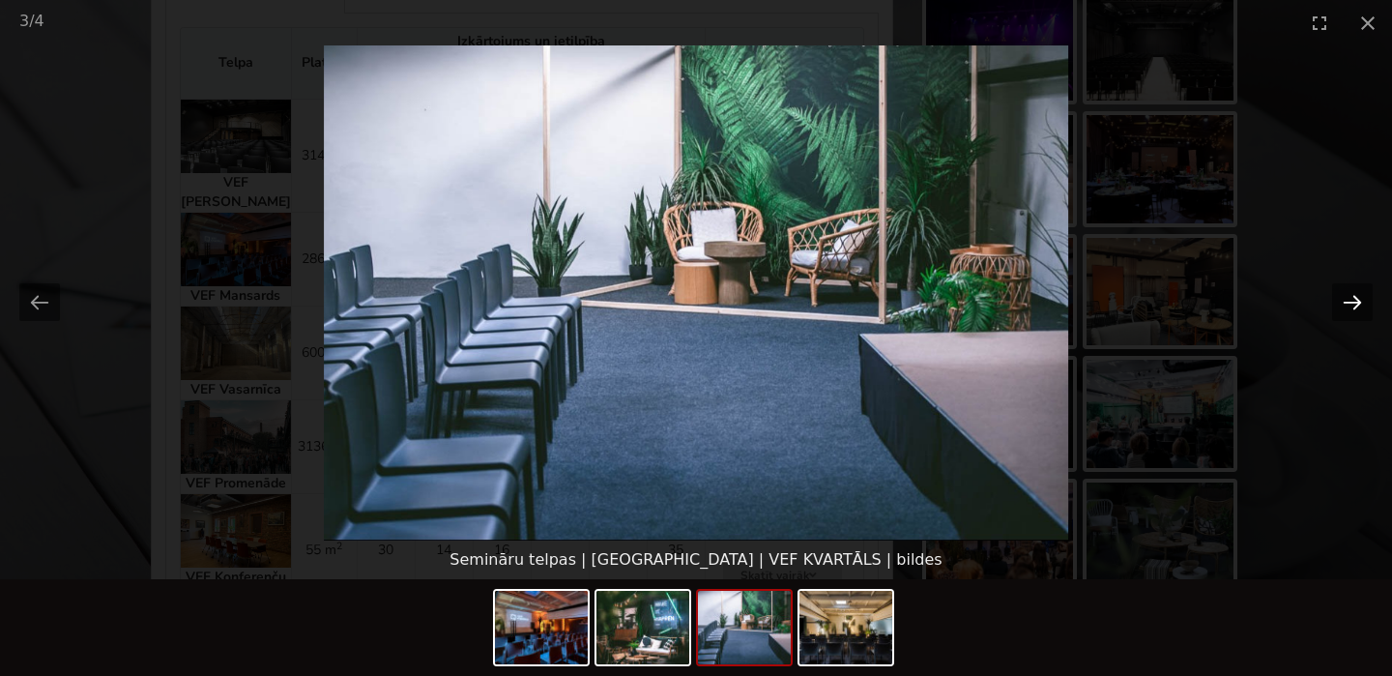
click at [1345, 304] on button "Next slide" at bounding box center [1353, 302] width 41 height 38
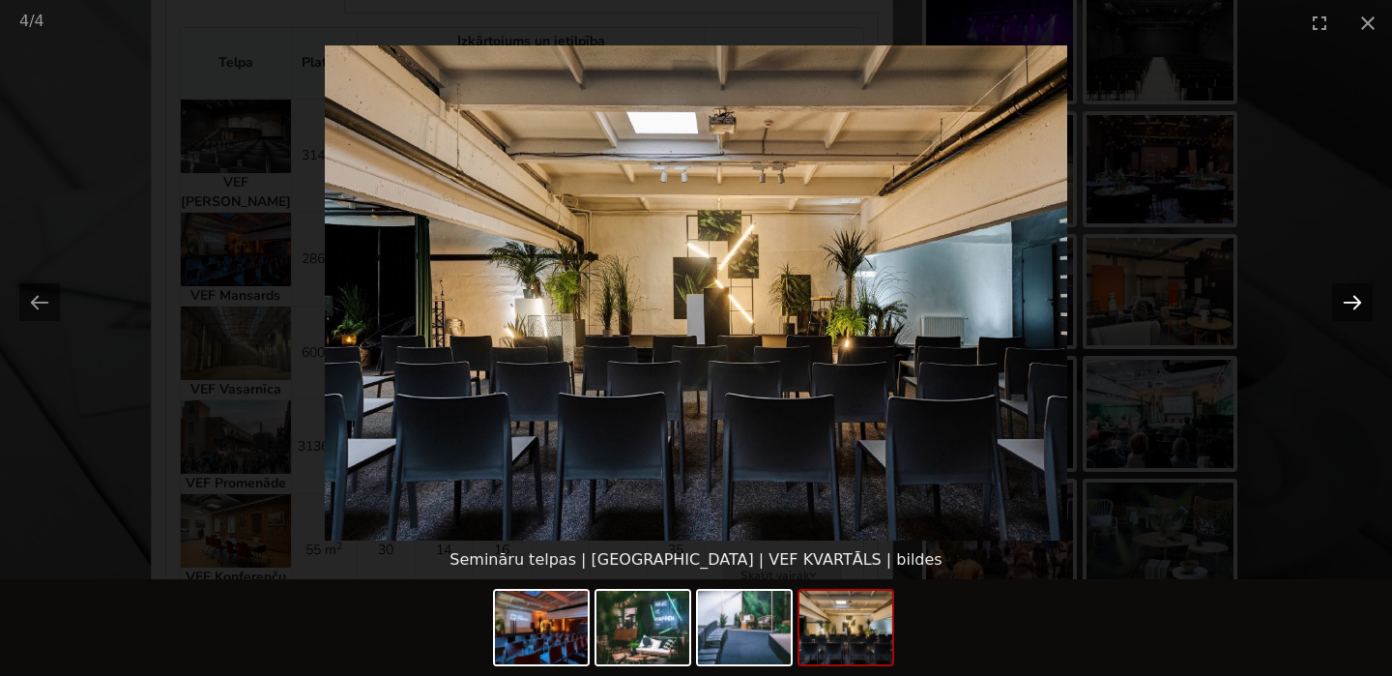
click at [1345, 304] on button "Next slide" at bounding box center [1353, 302] width 41 height 38
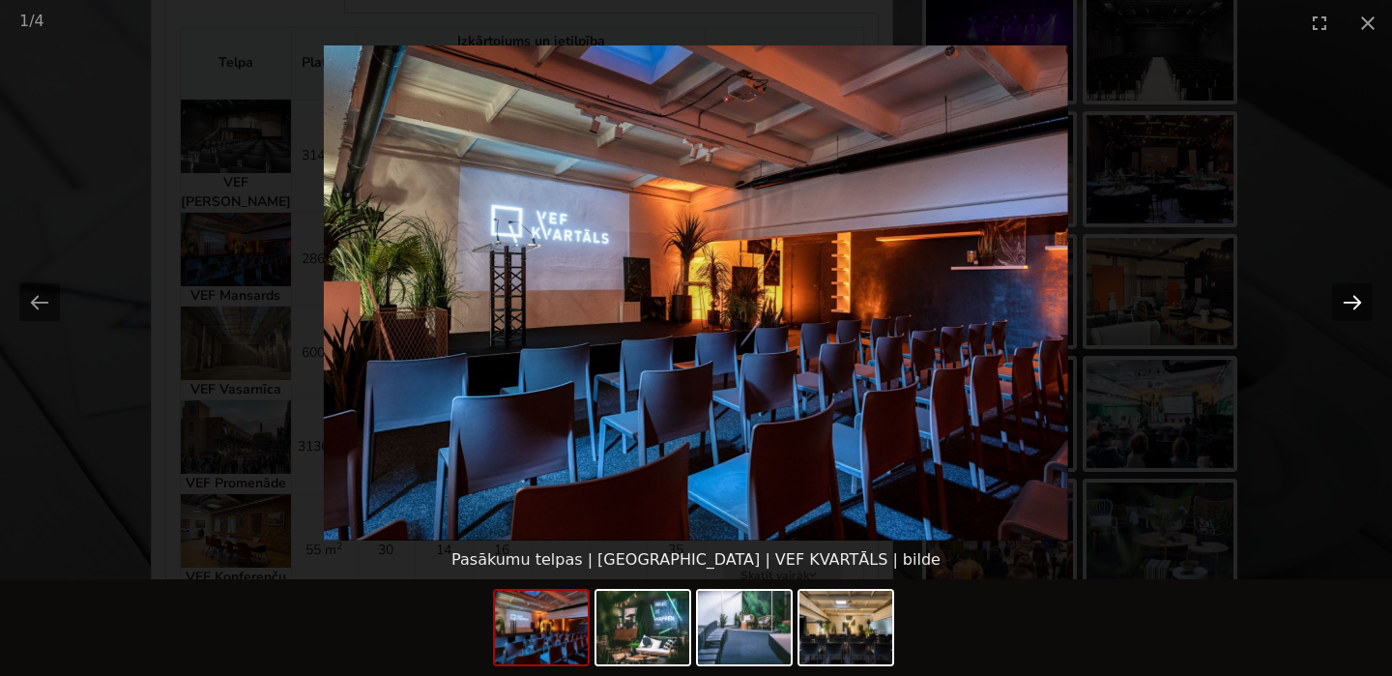
click at [1345, 304] on button "Next slide" at bounding box center [1353, 302] width 41 height 38
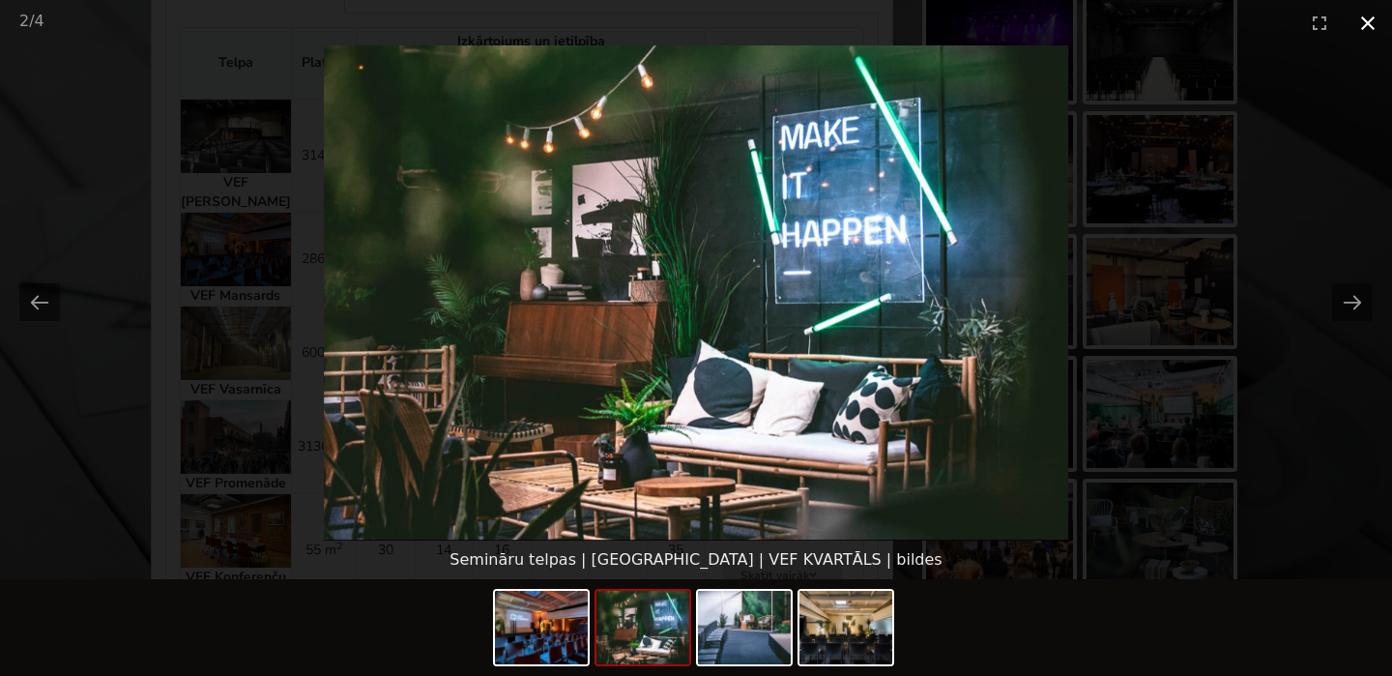
click at [1365, 22] on button "Close gallery" at bounding box center [1368, 22] width 48 height 45
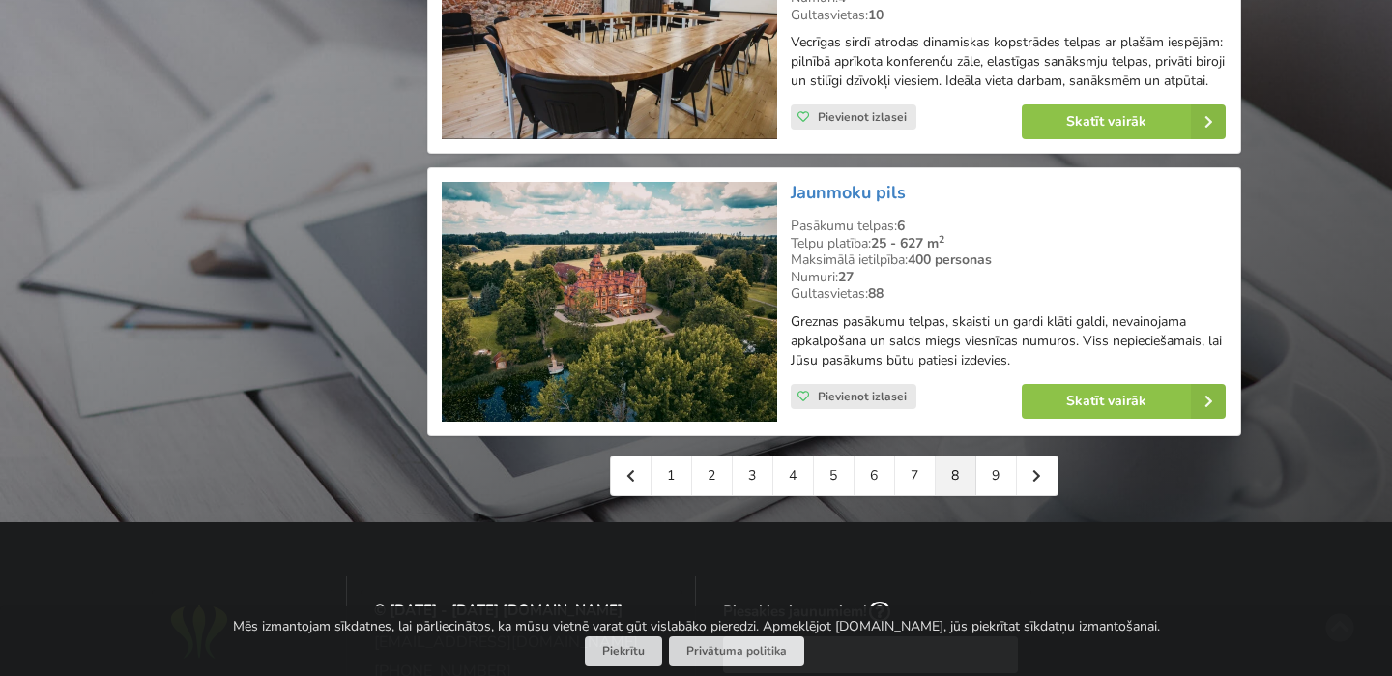
scroll to position [4330, 0]
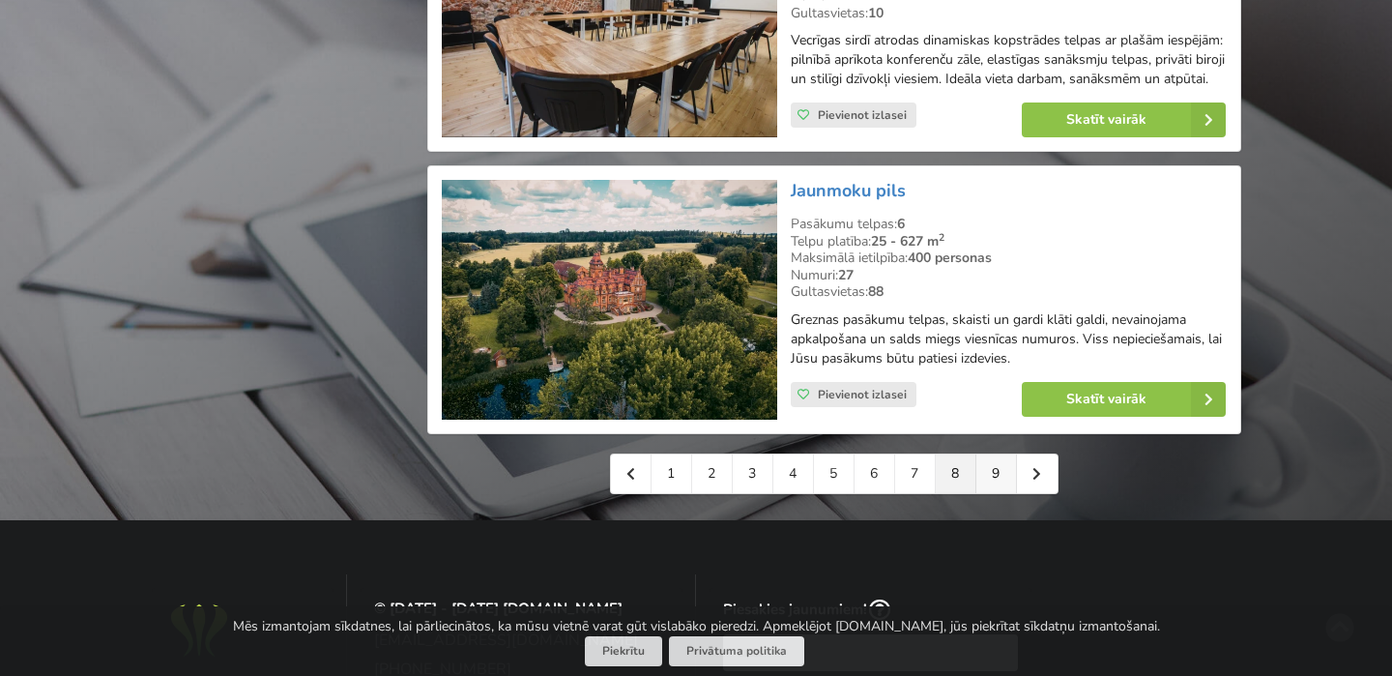
click at [1000, 470] on link "9" at bounding box center [997, 473] width 41 height 39
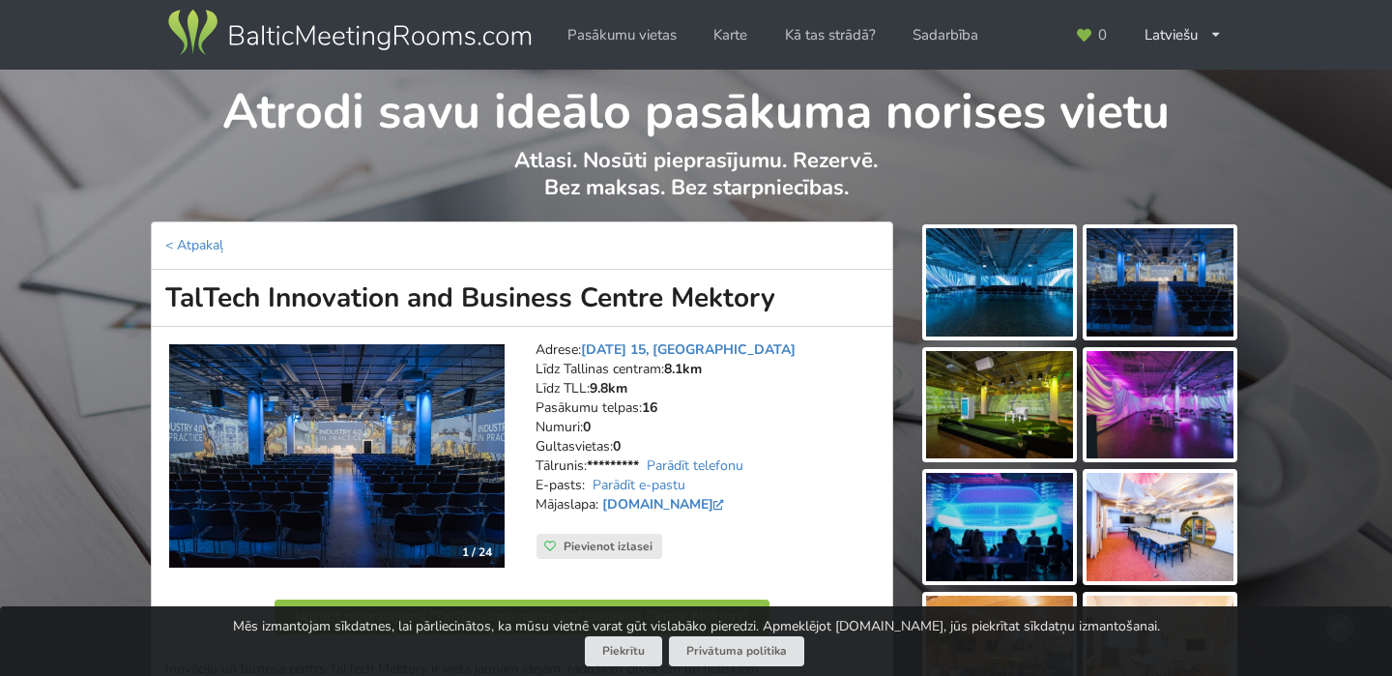
scroll to position [7, 0]
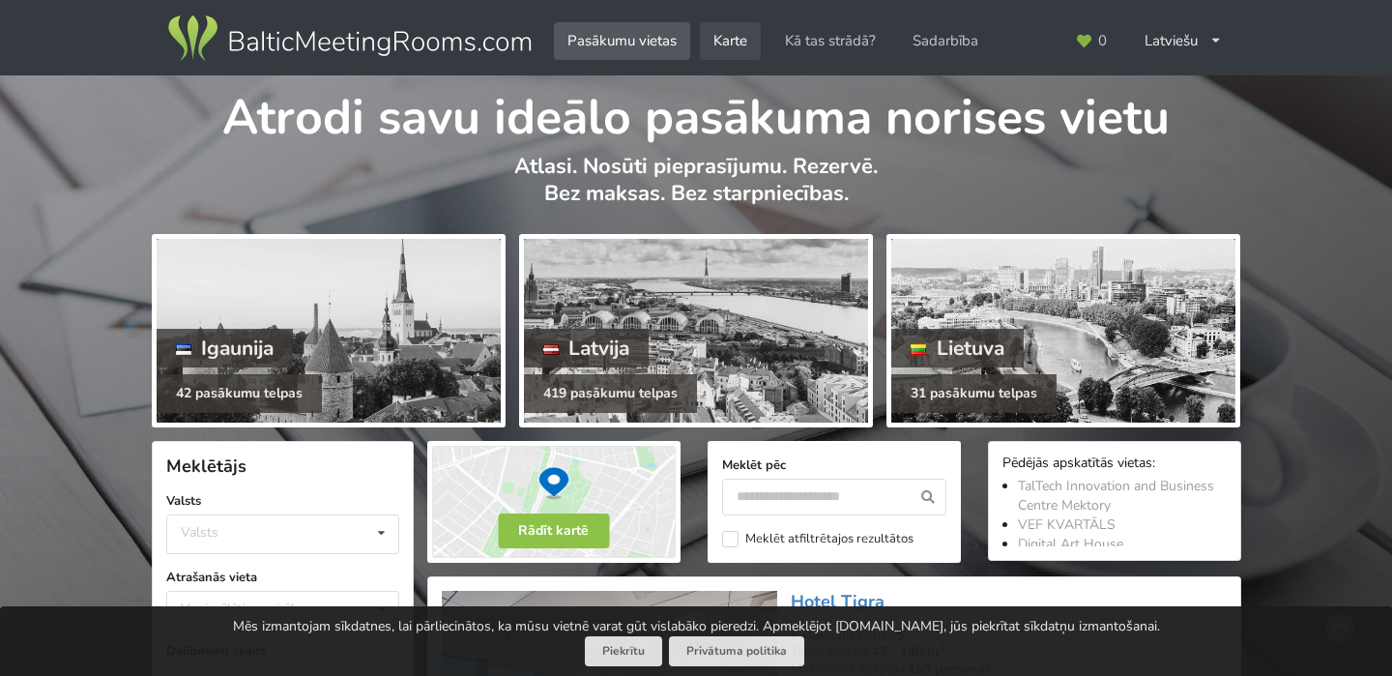
click at [742, 39] on link "Karte" at bounding box center [730, 41] width 61 height 38
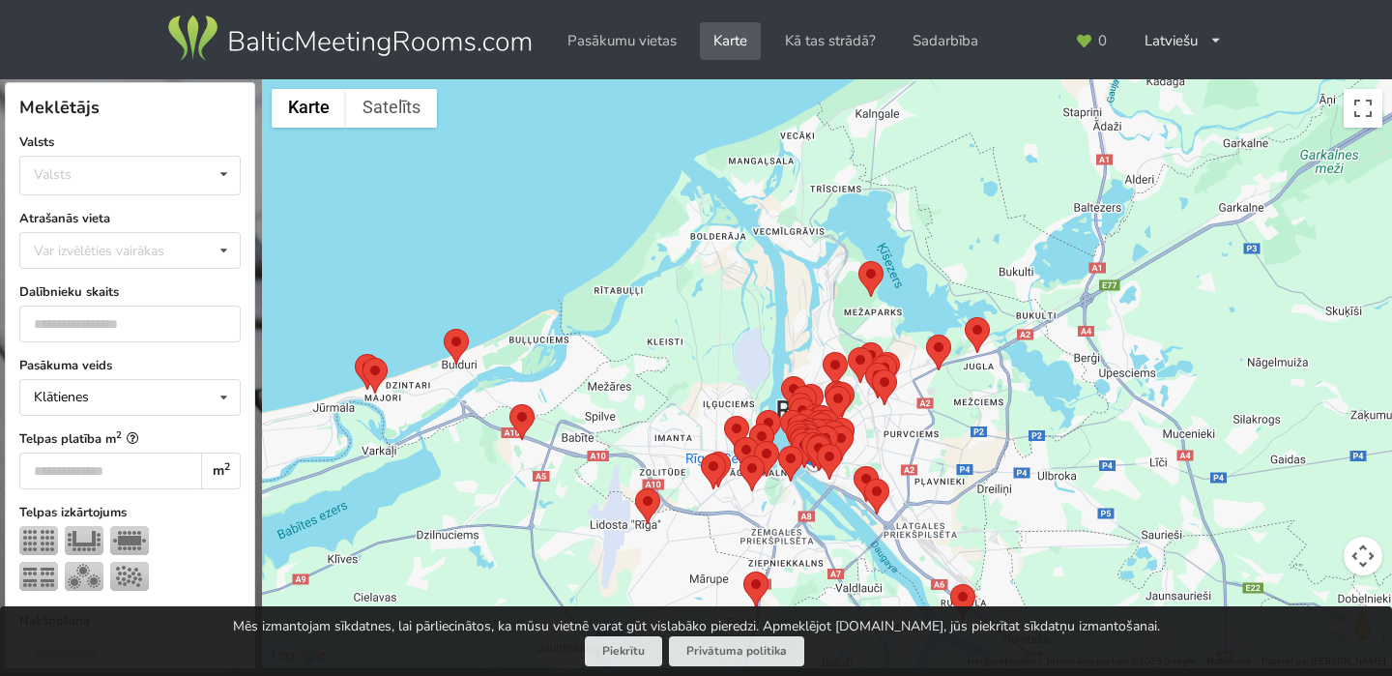
drag, startPoint x: 794, startPoint y: 528, endPoint x: 747, endPoint y: 288, distance: 244.5
click at [747, 288] on div at bounding box center [827, 374] width 1130 height 590
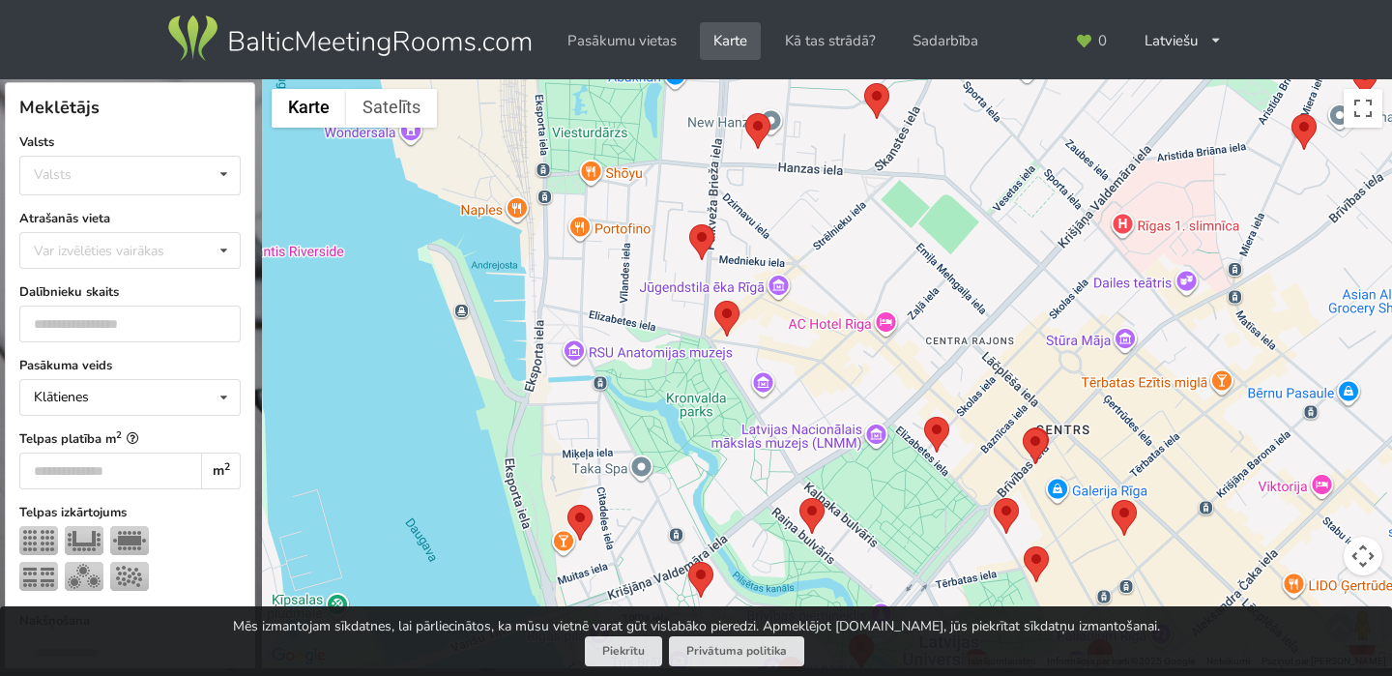
click at [715, 301] on area at bounding box center [715, 301] width 0 height 0
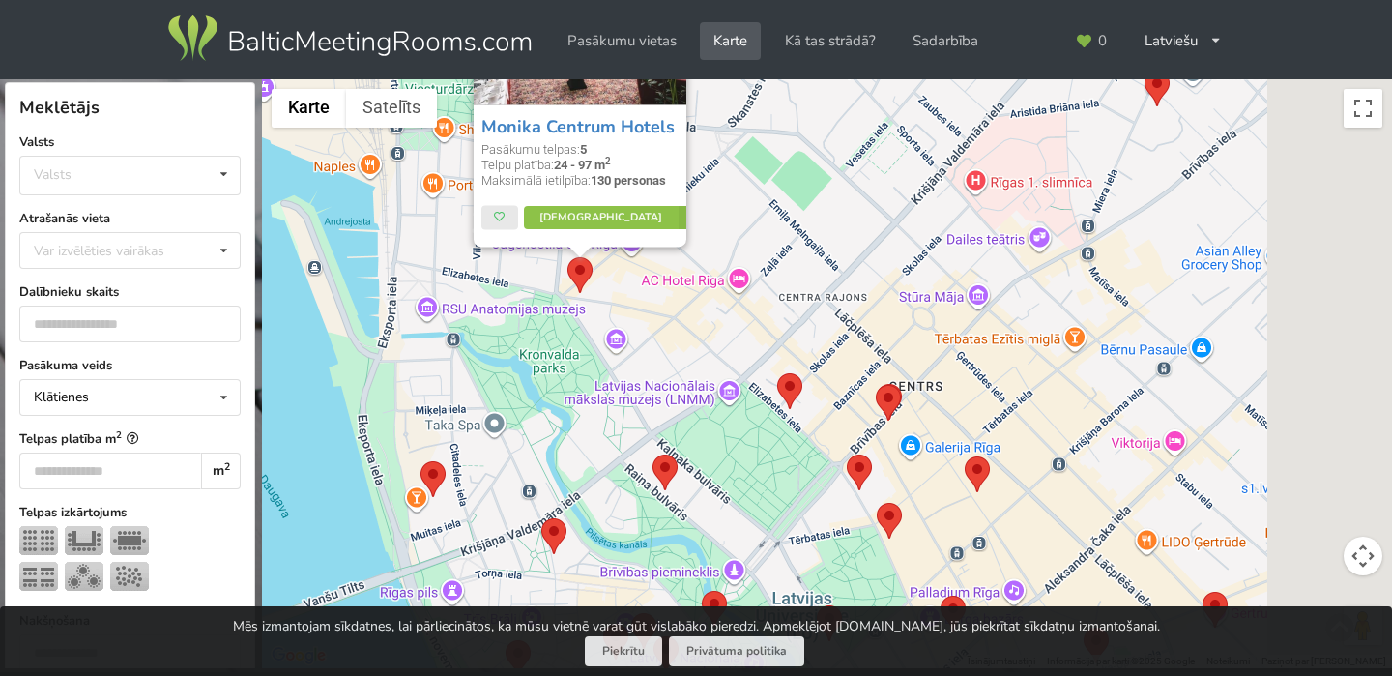
drag, startPoint x: 844, startPoint y: 520, endPoint x: 681, endPoint y: 264, distance: 303.9
click at [681, 264] on div "[PERSON_NAME] Hotels Pasākumu telpas: 5 Telpu platība: 24 - 97 m 2 Maksimālā ie…" at bounding box center [827, 374] width 1130 height 590
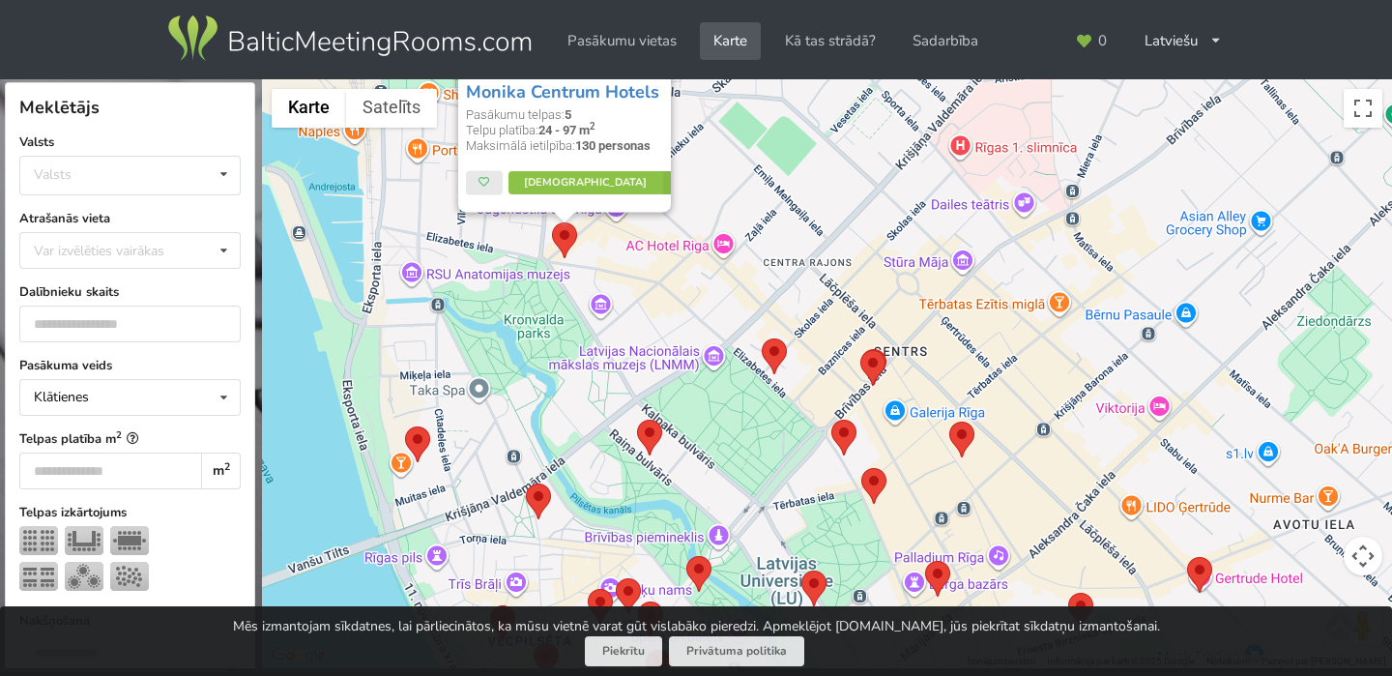
click at [762, 338] on area at bounding box center [762, 338] width 0 height 0
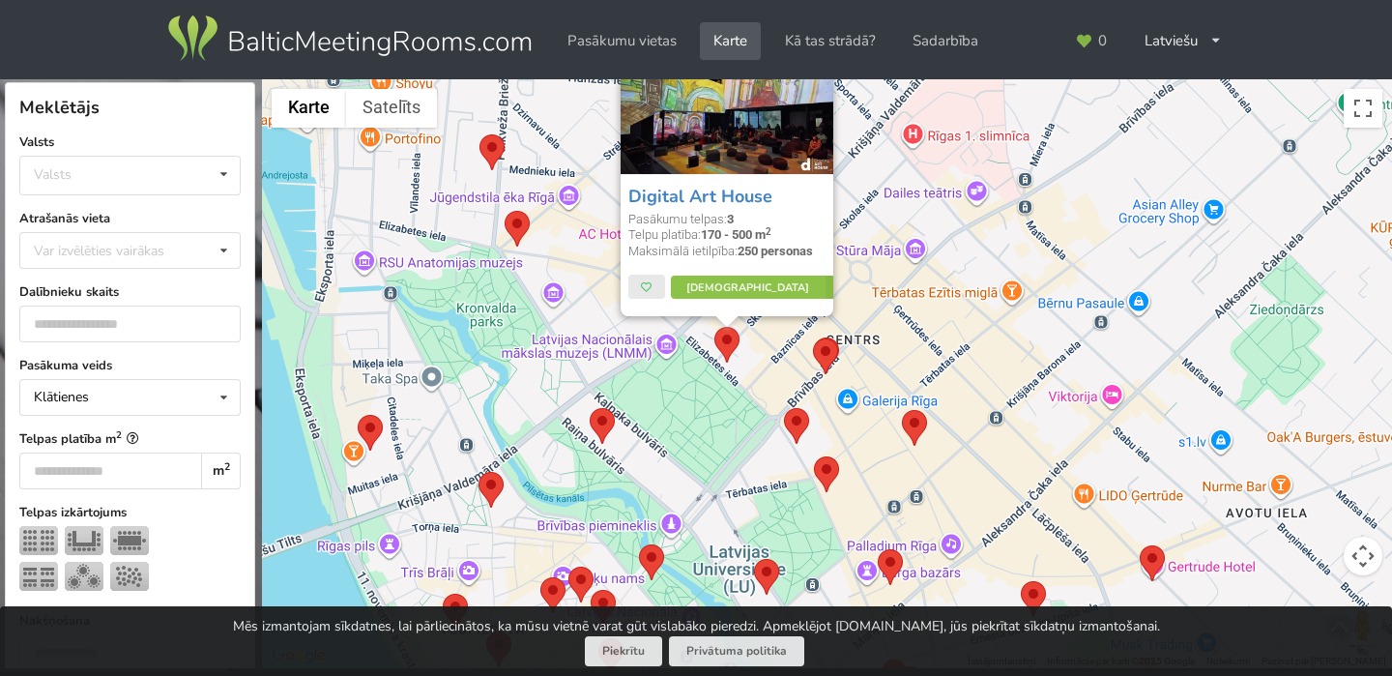
drag, startPoint x: 763, startPoint y: 520, endPoint x: 706, endPoint y: 367, distance: 163.1
click at [706, 367] on div "Digital Art House Pasākumu telpas: 3 Telpu platība: 170 - 500 m 2 Maksimālā iet…" at bounding box center [827, 374] width 1130 height 590
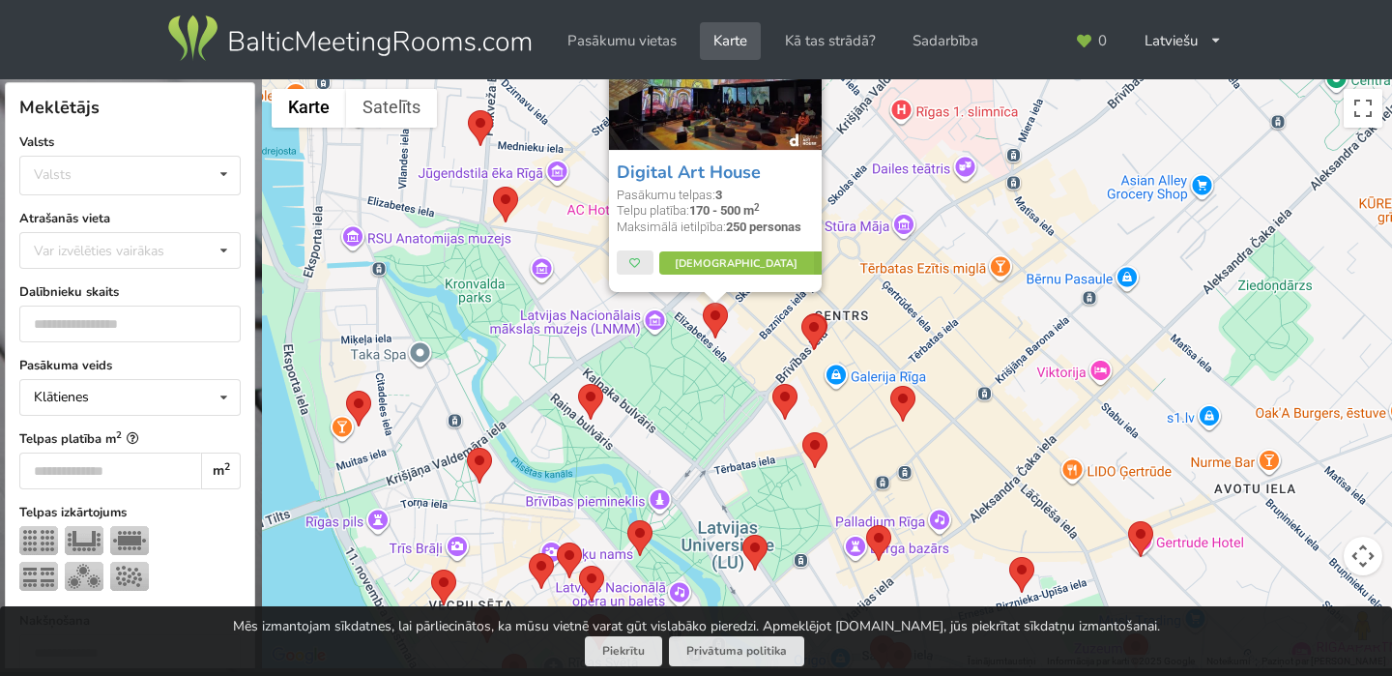
click at [802, 314] on area at bounding box center [802, 314] width 0 height 0
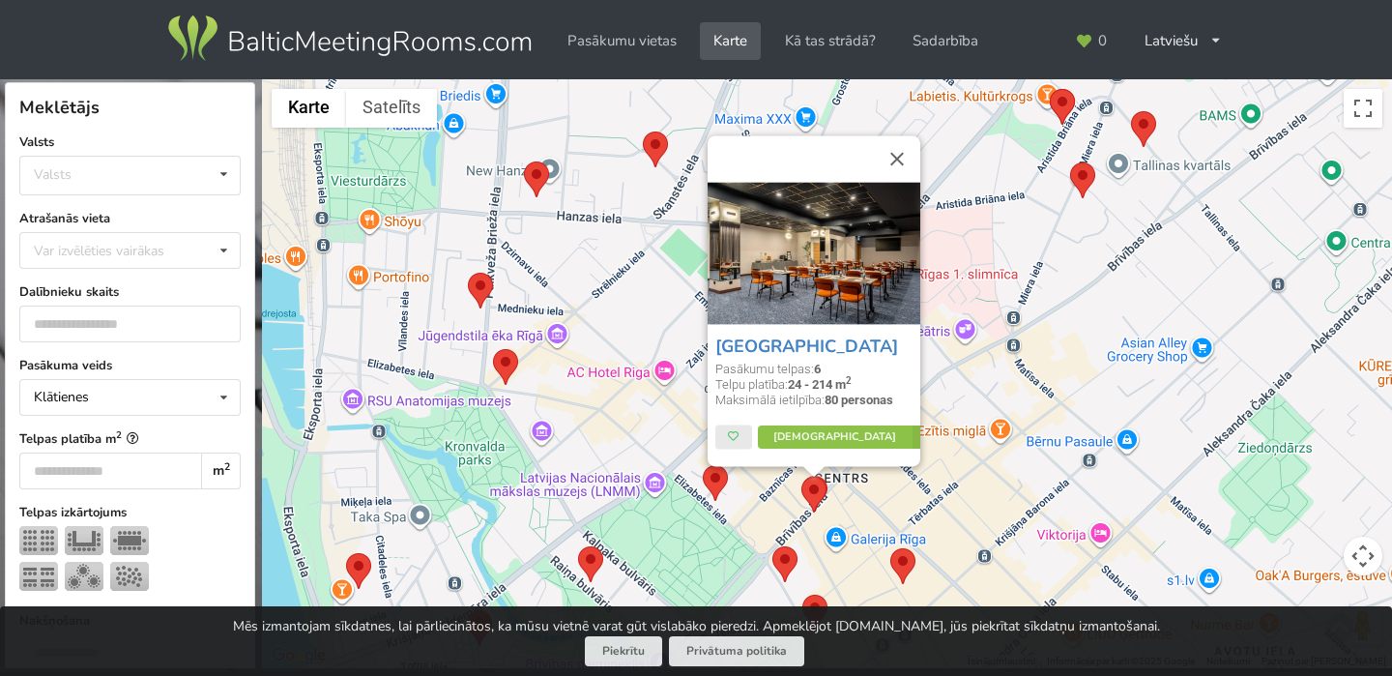
click at [773, 546] on area at bounding box center [773, 546] width 0 height 0
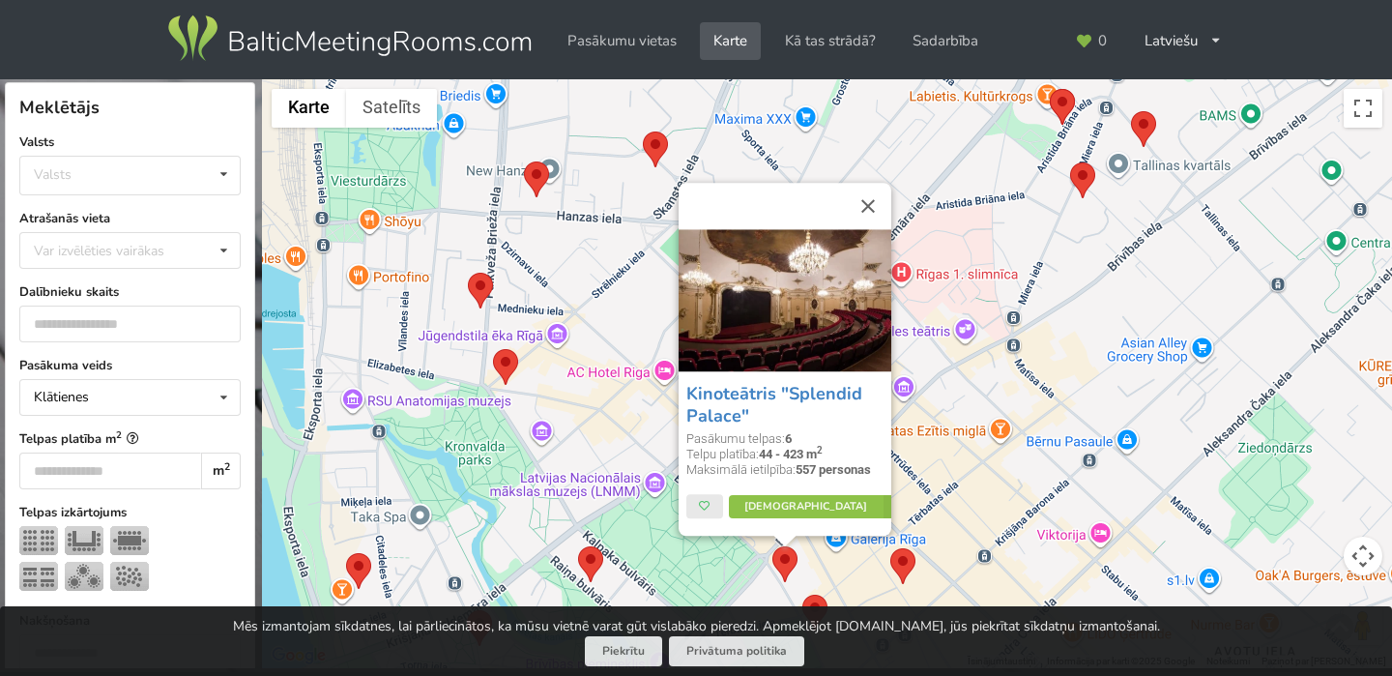
click at [732, 574] on div "Kinoteātris "Splendid Palace" Pasākumu telpas: 6 Telpu platība: 44 - 423 m 2 Ma…" at bounding box center [827, 374] width 1130 height 590
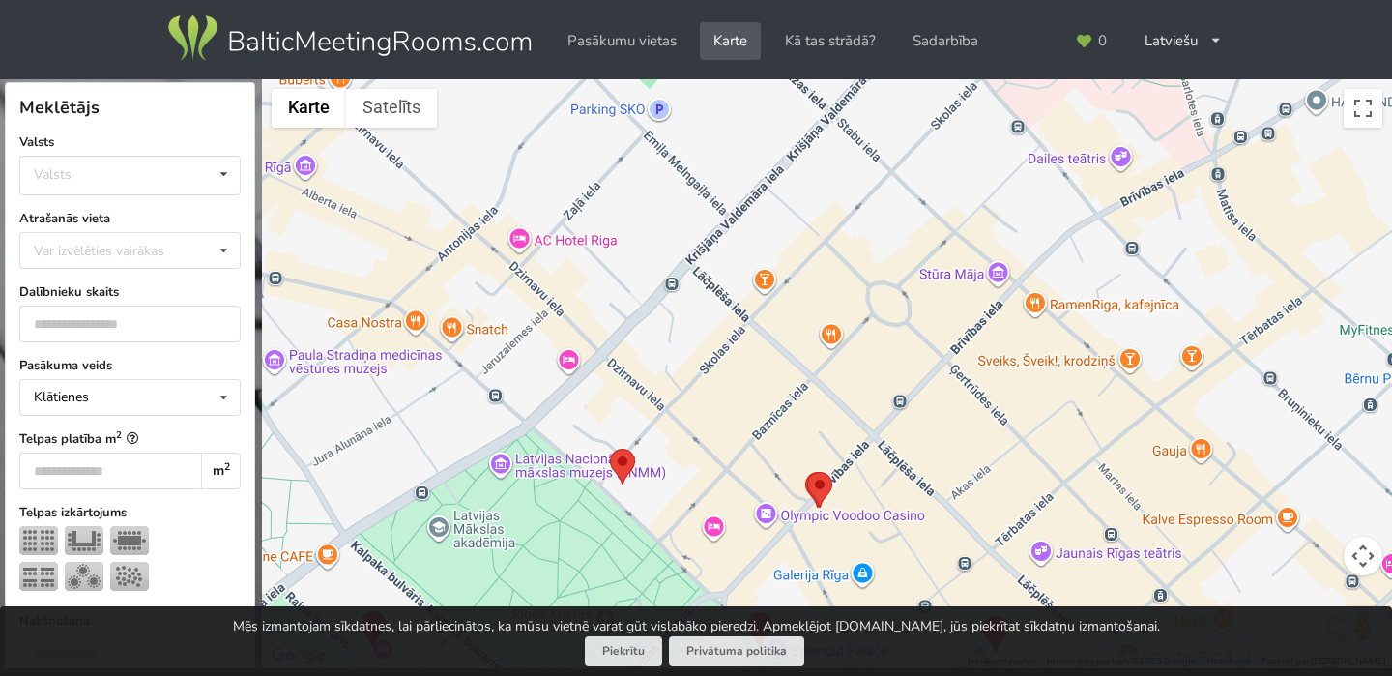
click at [807, 472] on area at bounding box center [807, 472] width 0 height 0
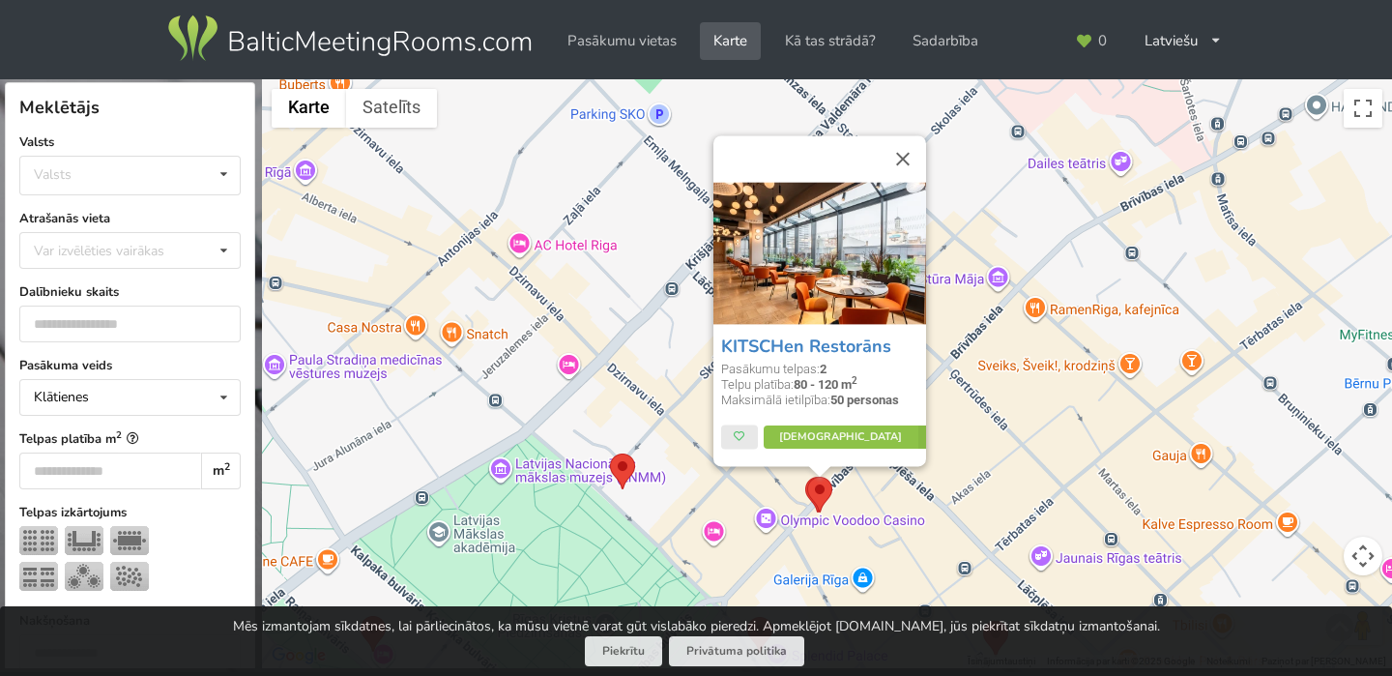
click at [714, 559] on div "KITSCHen Restorāns Pasākumu telpas: 2 Telpu platība: 80 - 120 m 2 Maksimālā iet…" at bounding box center [827, 374] width 1130 height 590
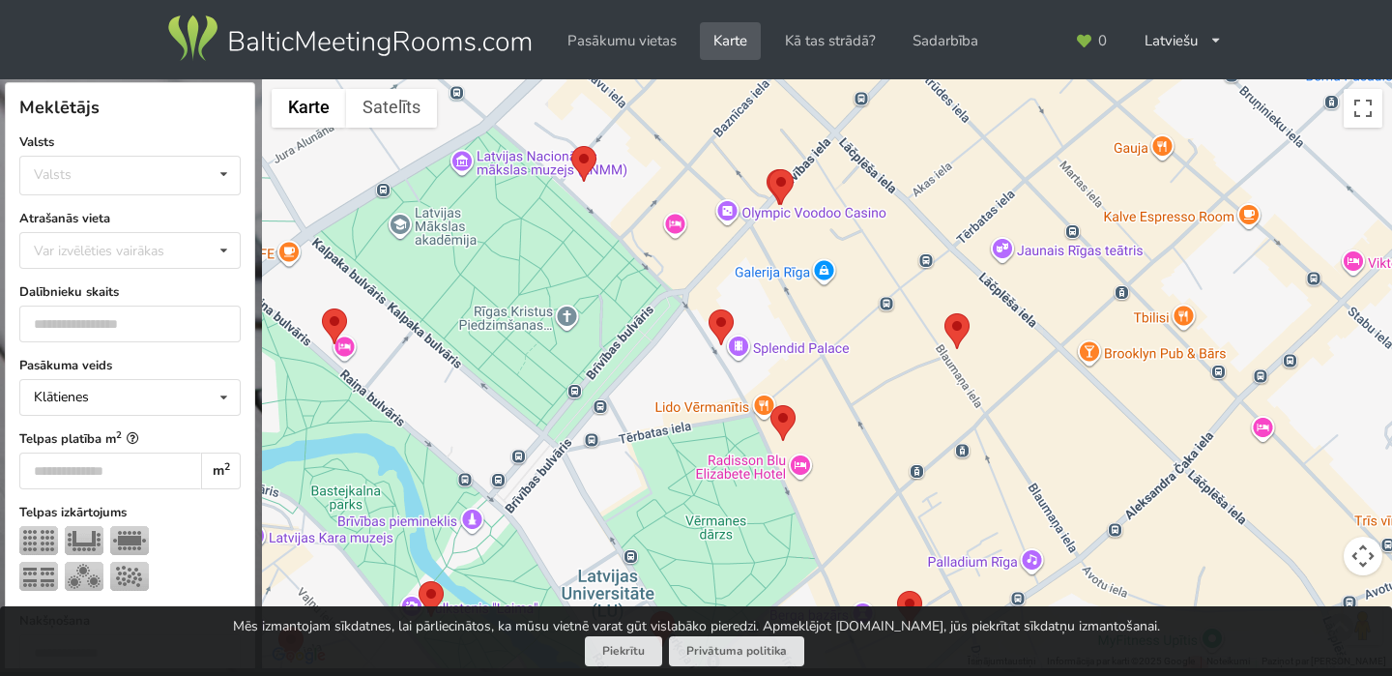
drag, startPoint x: 727, startPoint y: 573, endPoint x: 688, endPoint y: 266, distance: 310.1
click at [688, 266] on div at bounding box center [827, 374] width 1130 height 590
click at [943, 313] on area at bounding box center [943, 313] width 0 height 0
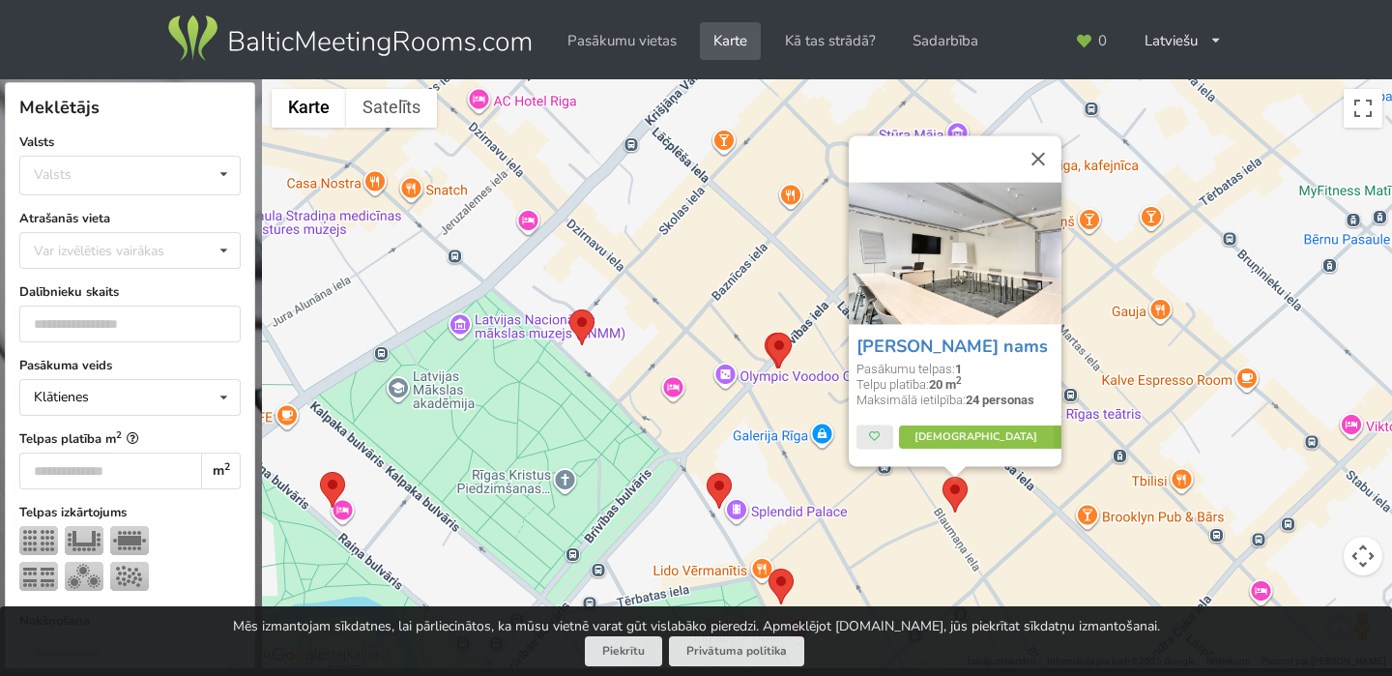
click at [769, 569] on area at bounding box center [769, 569] width 0 height 0
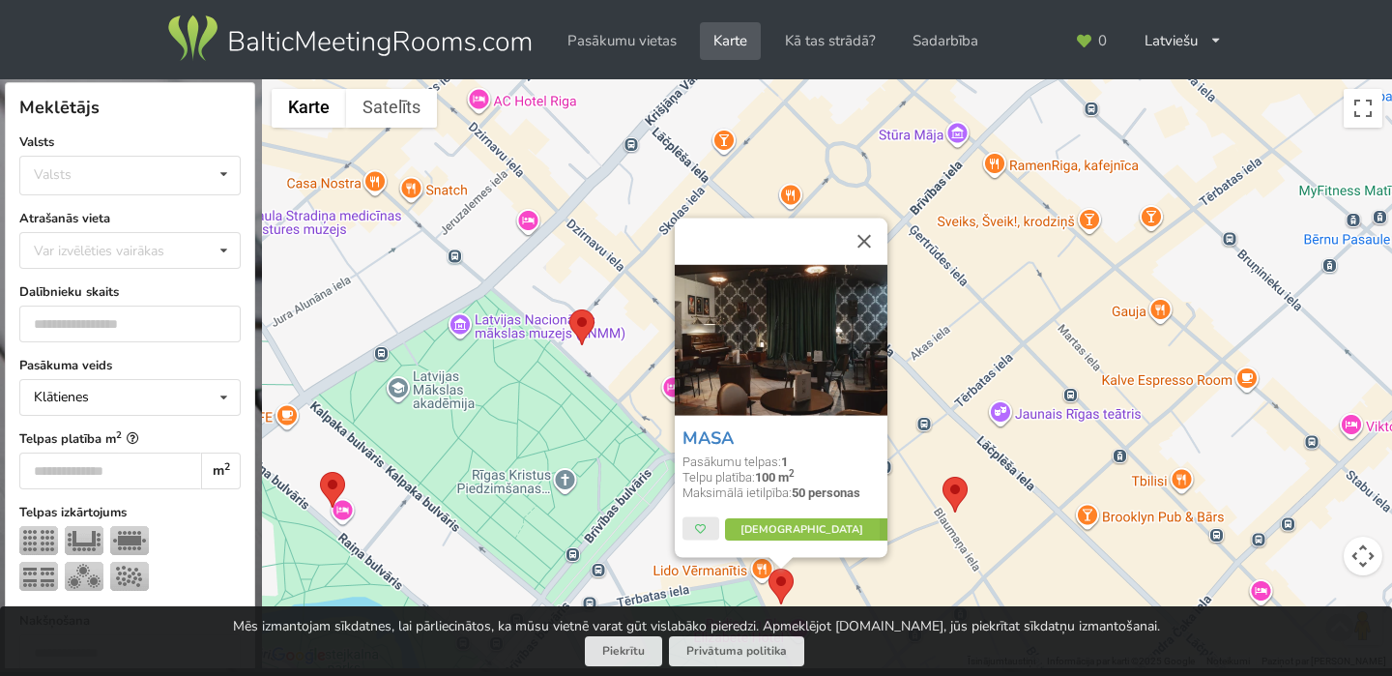
click at [320, 472] on area at bounding box center [320, 472] width 0 height 0
